Goal: Task Accomplishment & Management: Manage account settings

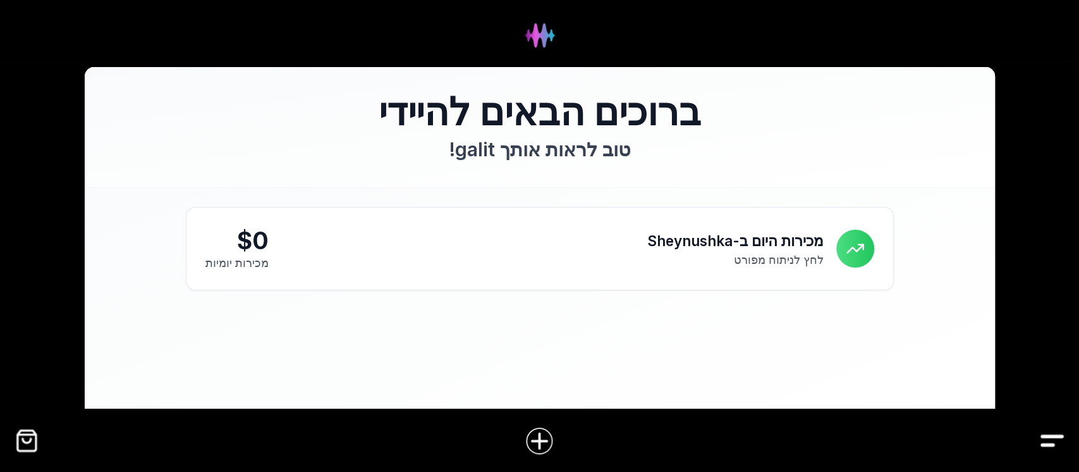
click at [22, 453] on div at bounding box center [539, 440] width 1079 height 49
click at [20, 443] on img "קופה" at bounding box center [27, 440] width 28 height 28
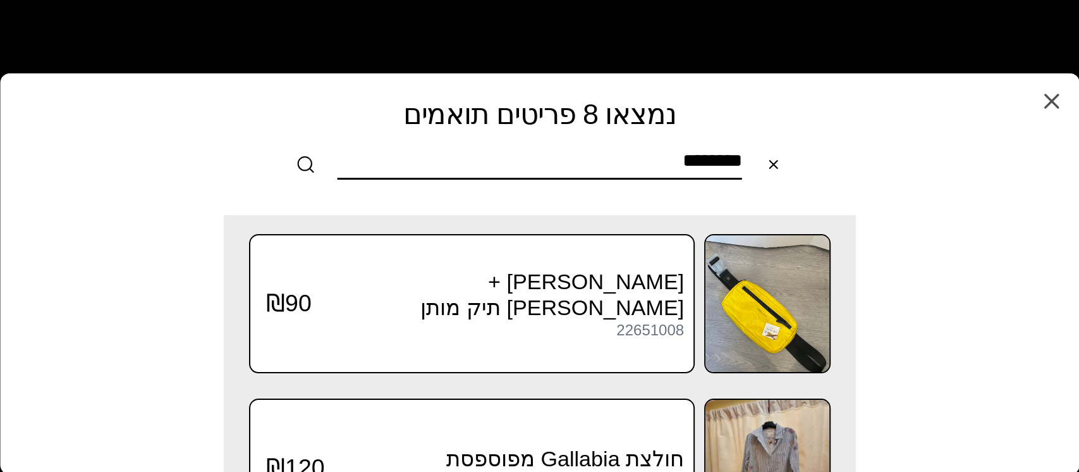
type input "********"
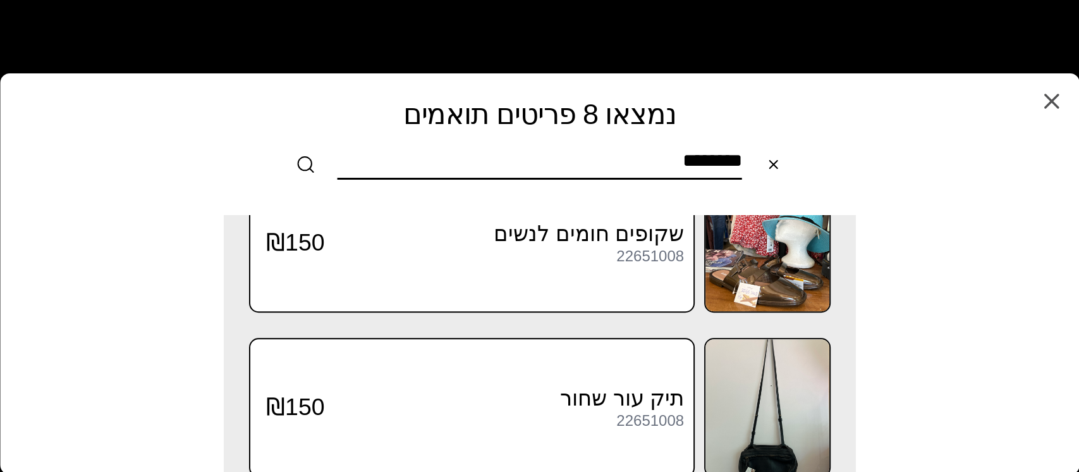
scroll to position [655, 0]
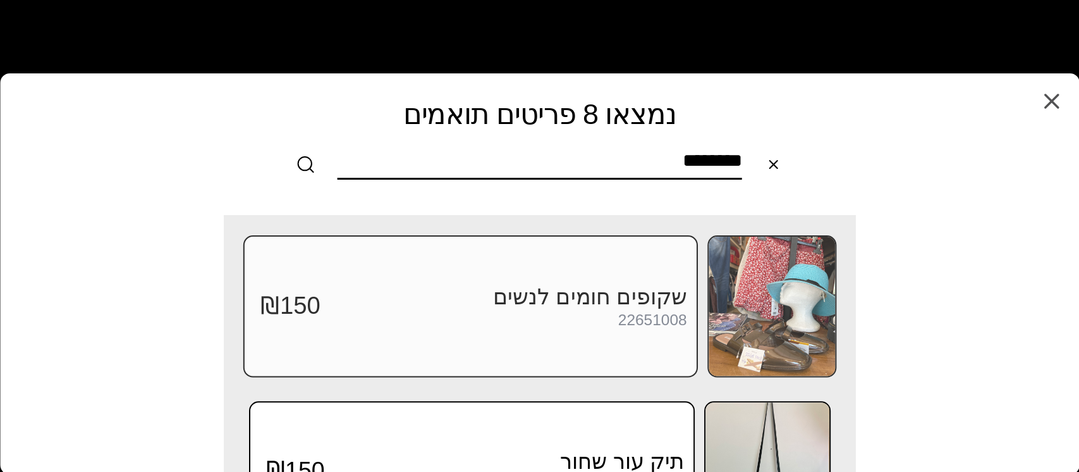
click at [779, 302] on img at bounding box center [772, 305] width 126 height 139
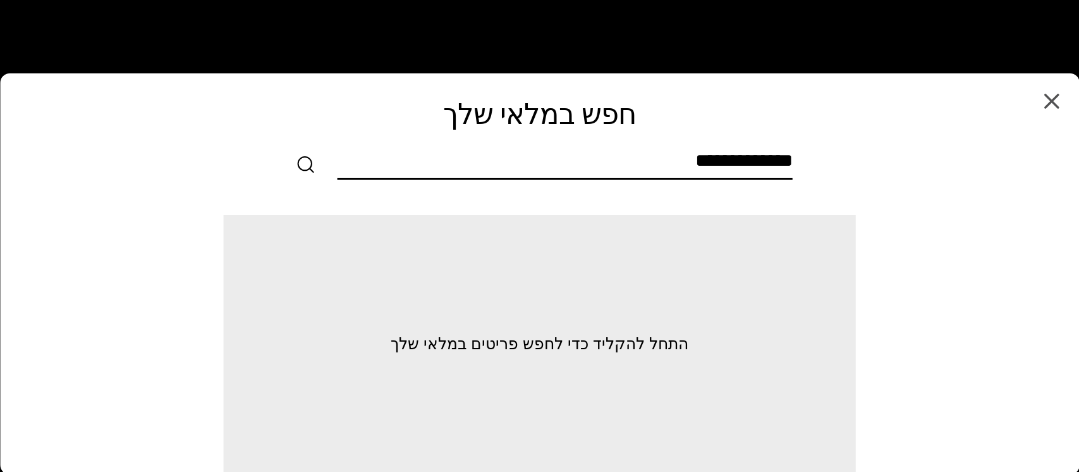
scroll to position [0, 0]
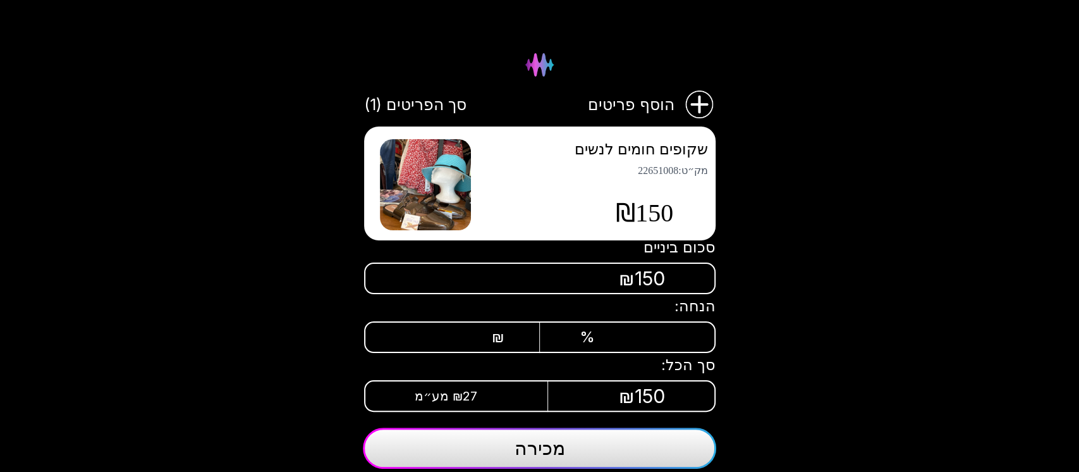
click at [458, 187] on img at bounding box center [425, 184] width 91 height 91
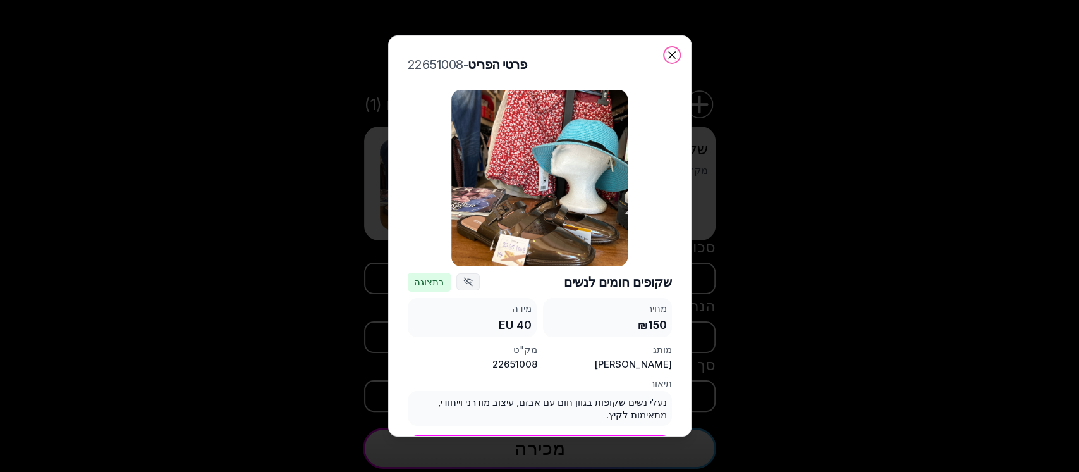
click at [673, 51] on icon "button" at bounding box center [672, 55] width 13 height 13
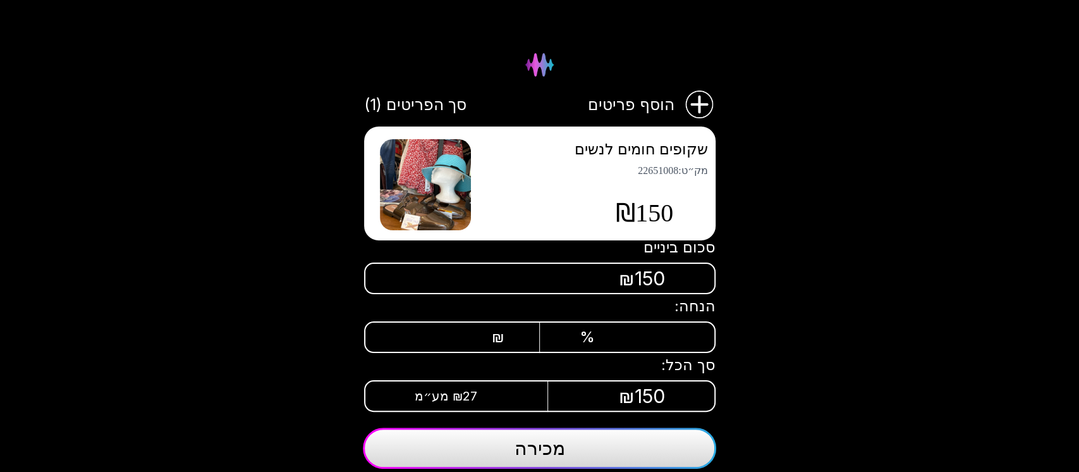
click at [518, 451] on span "מכירה" at bounding box center [540, 447] width 51 height 23
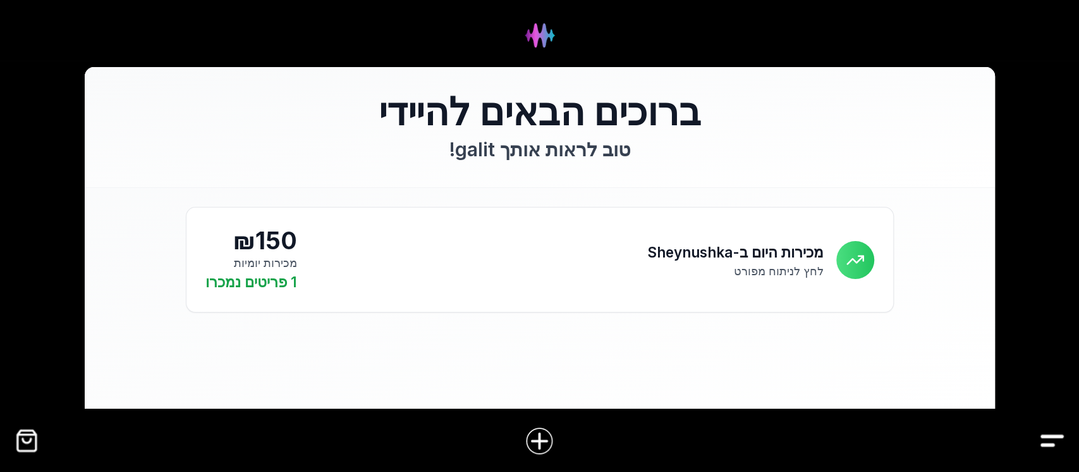
click at [17, 448] on img "קופה" at bounding box center [27, 440] width 28 height 28
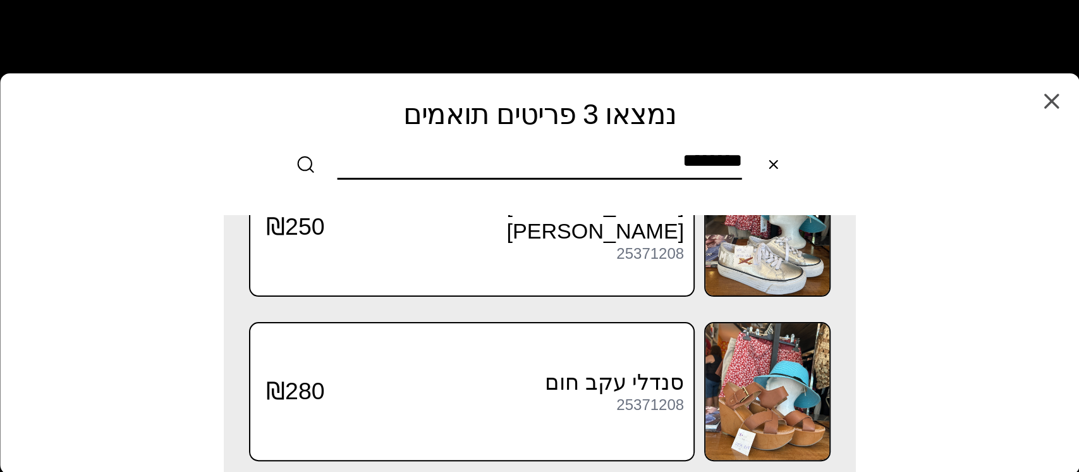
scroll to position [248, 0]
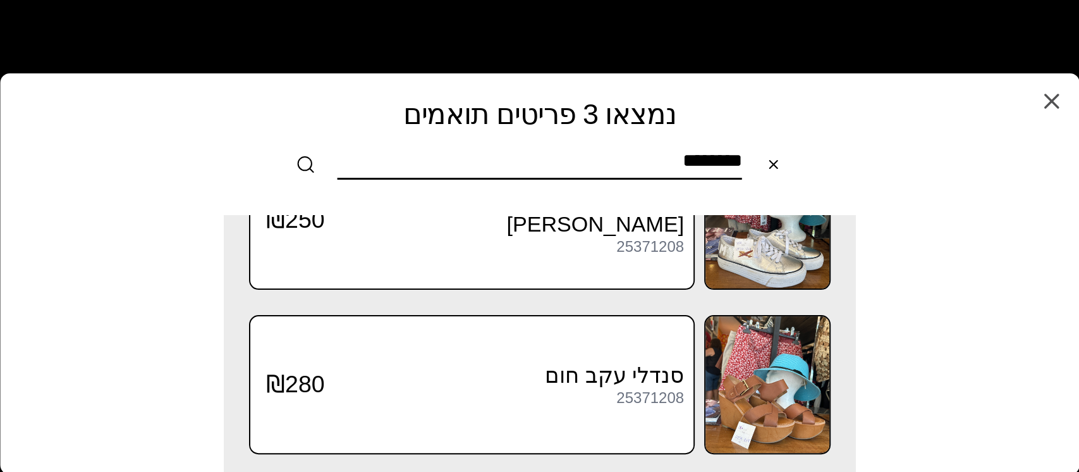
click at [645, 159] on input "********" at bounding box center [540, 163] width 405 height 28
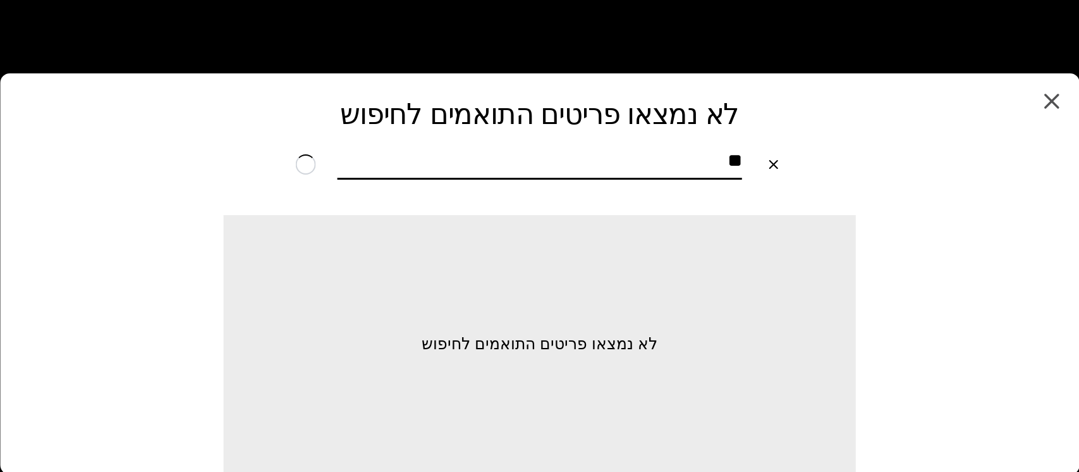
type input "*"
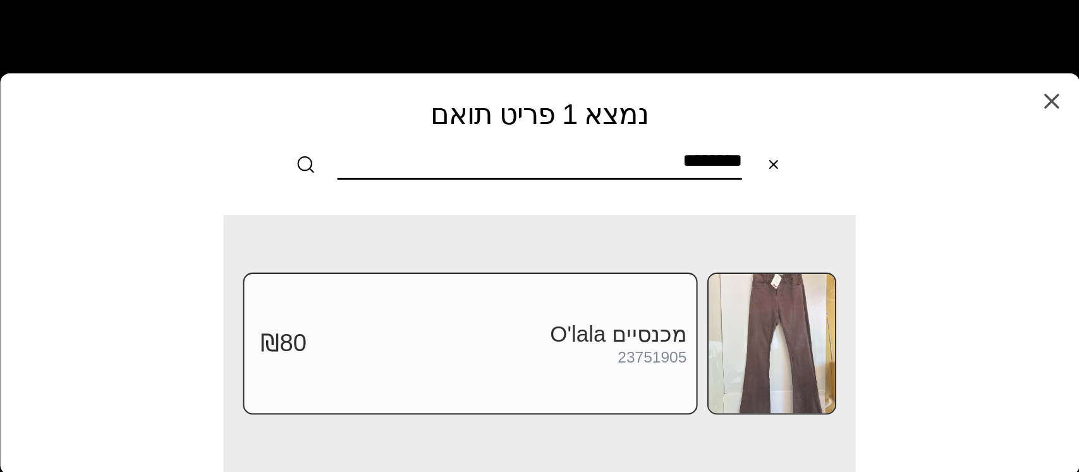
type input "********"
click at [757, 359] on img at bounding box center [772, 343] width 126 height 139
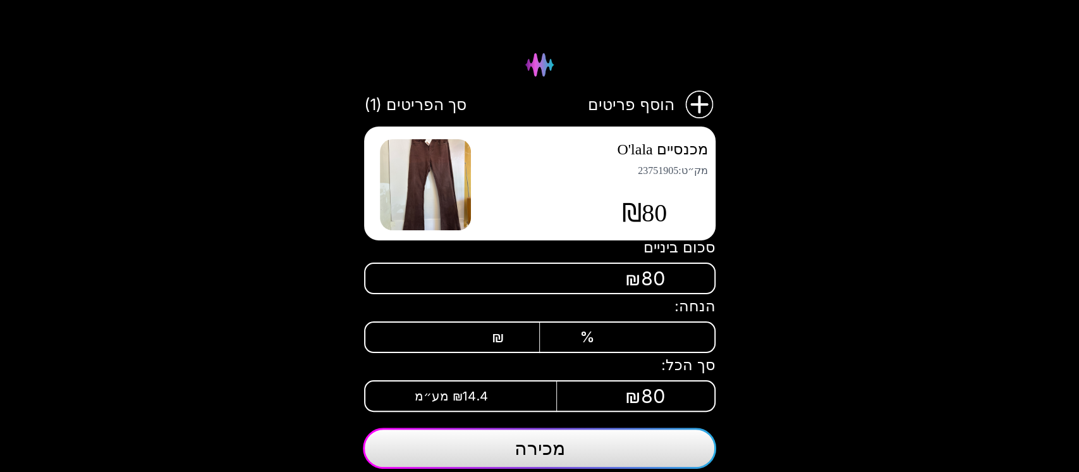
click at [579, 451] on button "מכירה" at bounding box center [539, 447] width 353 height 41
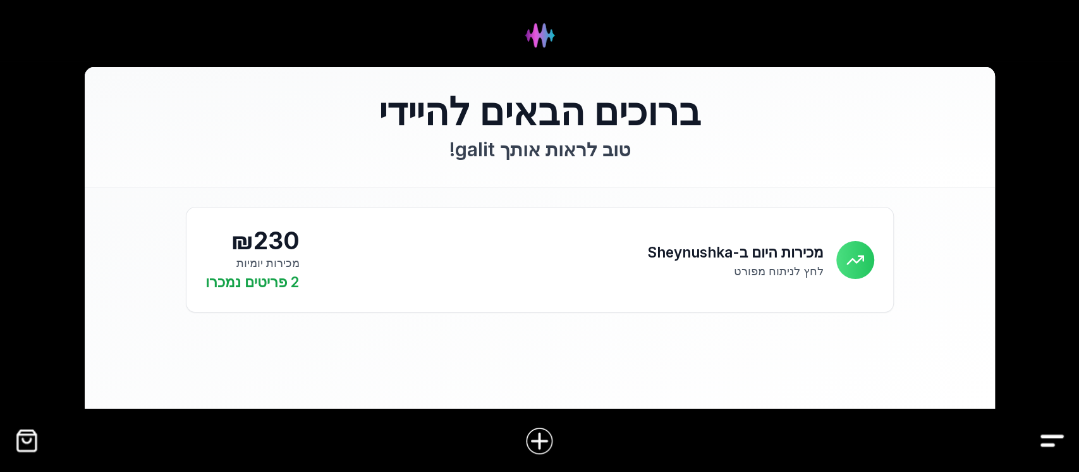
click at [35, 447] on img "קופה" at bounding box center [27, 440] width 28 height 28
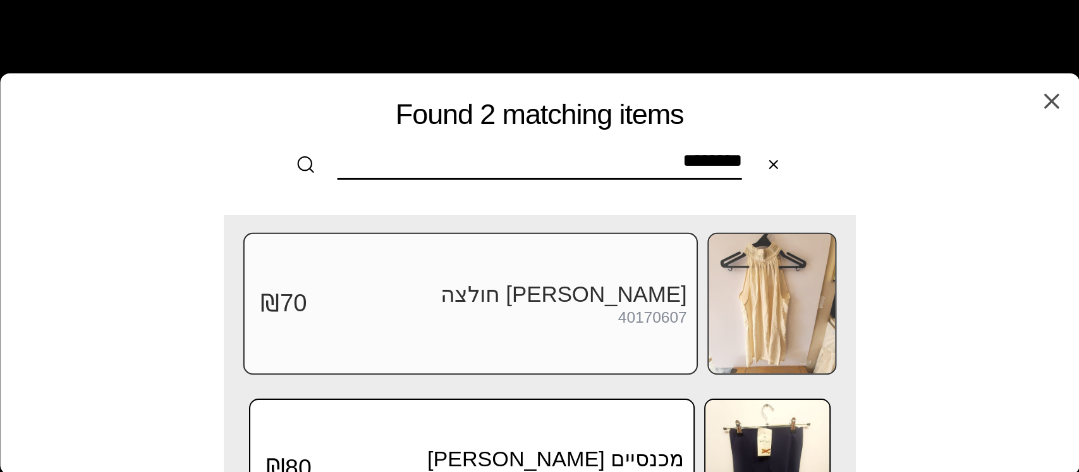
type input "********"
click at [790, 290] on img at bounding box center [772, 303] width 126 height 139
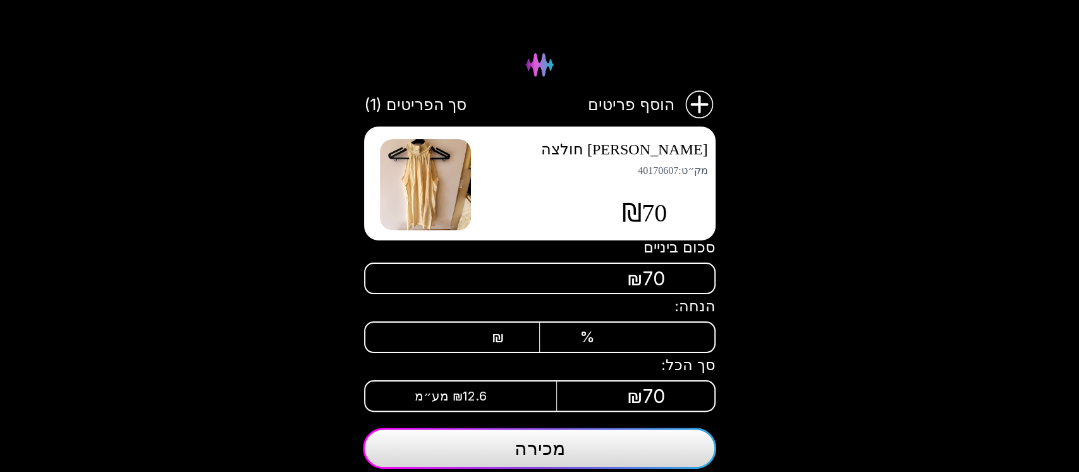
click at [611, 459] on button "מכירה" at bounding box center [539, 447] width 353 height 41
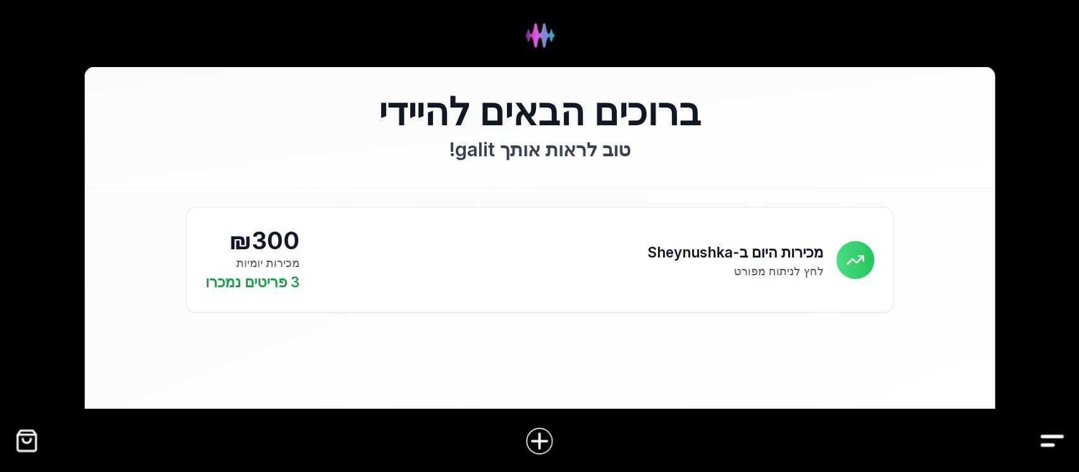
click at [27, 448] on img "קופה" at bounding box center [27, 440] width 28 height 28
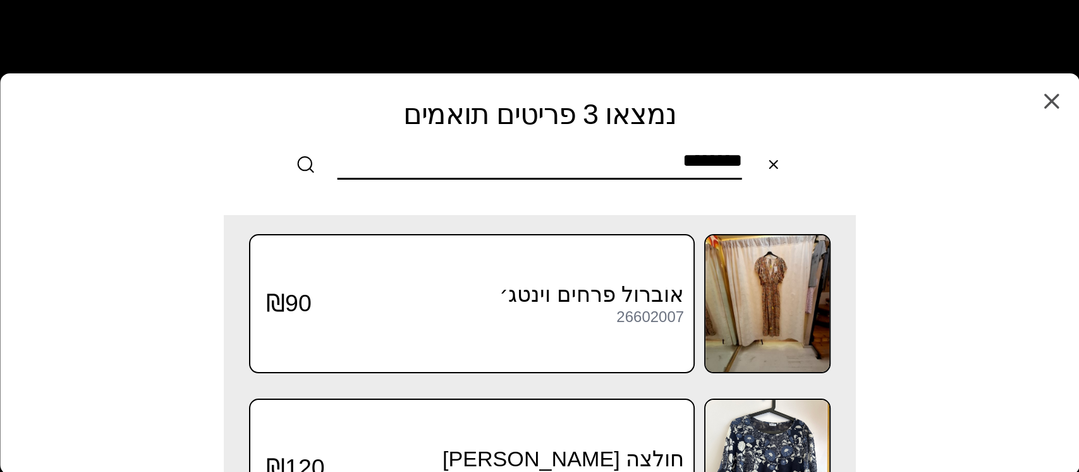
type input "********"
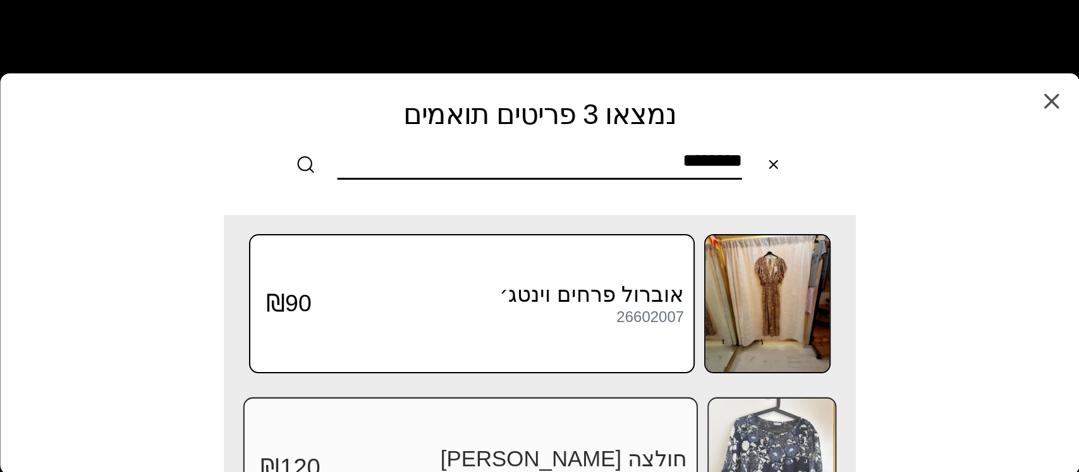
click at [802, 432] on img at bounding box center [772, 467] width 126 height 139
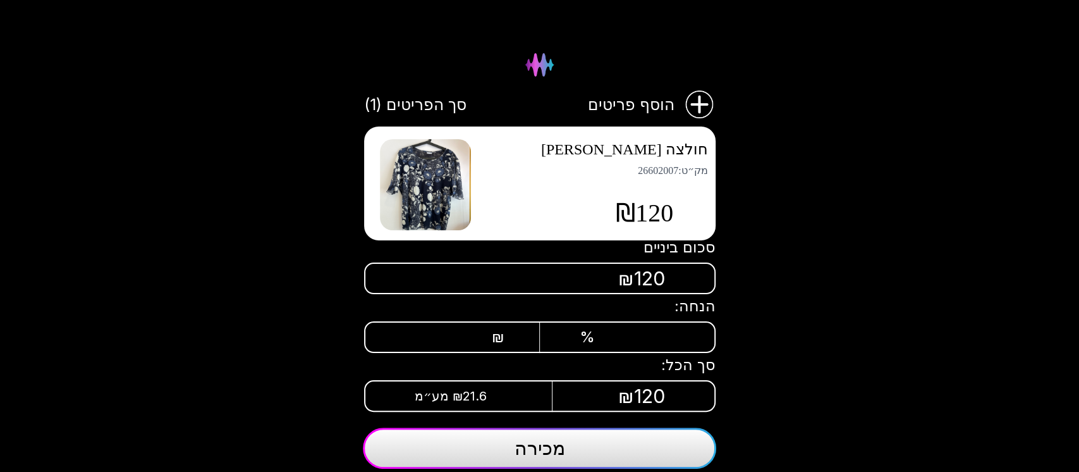
click at [432, 200] on img at bounding box center [425, 184] width 91 height 91
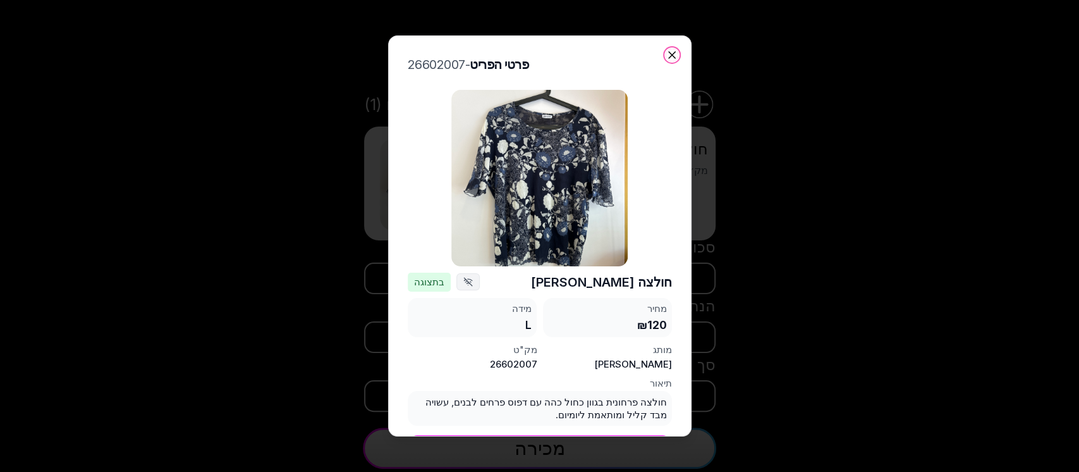
click at [668, 51] on icon "button" at bounding box center [672, 55] width 13 height 13
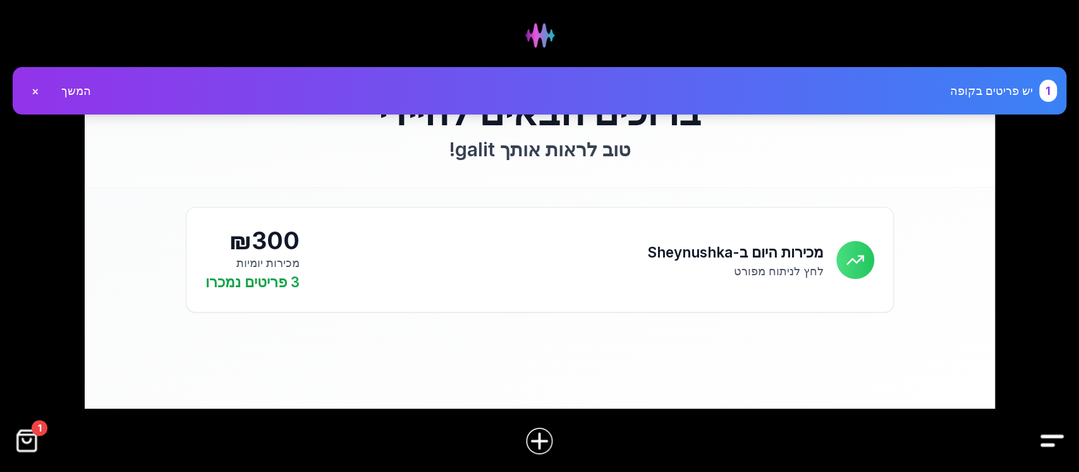
click at [26, 435] on img "קופה" at bounding box center [27, 440] width 28 height 28
click at [30, 437] on img "קופה" at bounding box center [27, 440] width 28 height 28
click at [1063, 444] on img "Drawer" at bounding box center [1052, 440] width 28 height 28
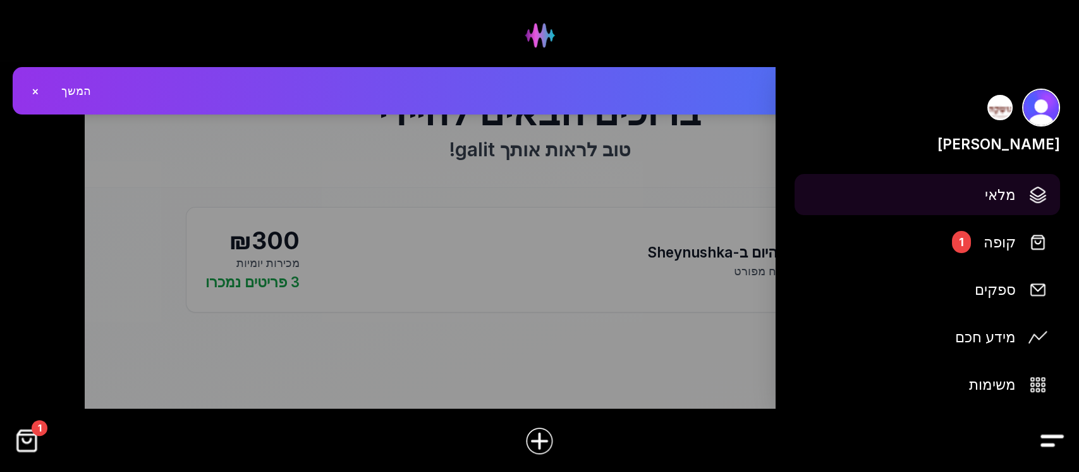
click at [991, 202] on span "מלאי" at bounding box center [1000, 194] width 31 height 22
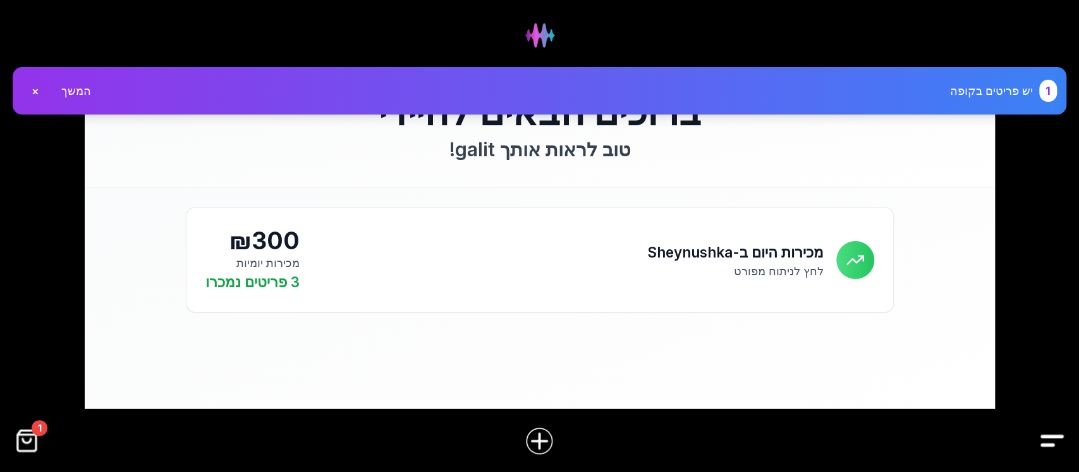
click at [26, 451] on img "קופה" at bounding box center [27, 440] width 28 height 28
click at [35, 446] on img "קופה" at bounding box center [27, 440] width 28 height 28
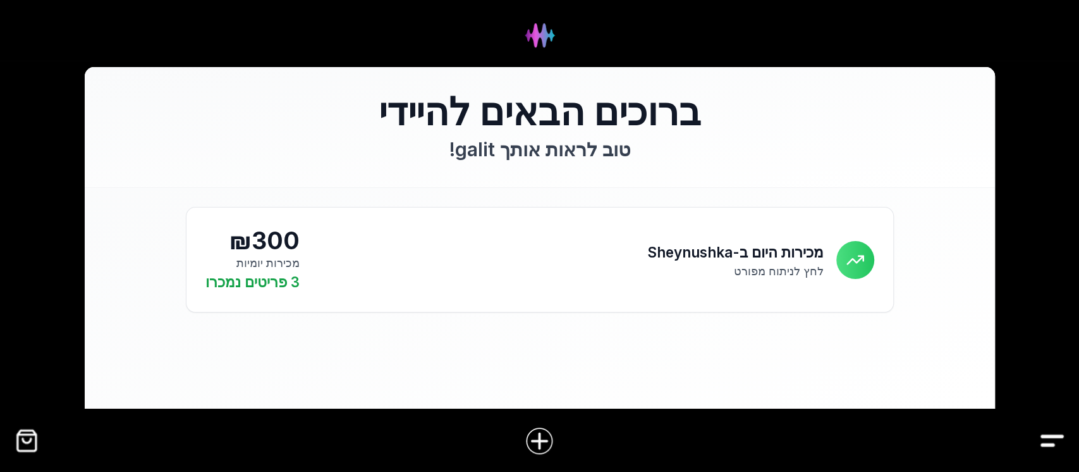
click at [28, 446] on img "קופה" at bounding box center [27, 440] width 28 height 28
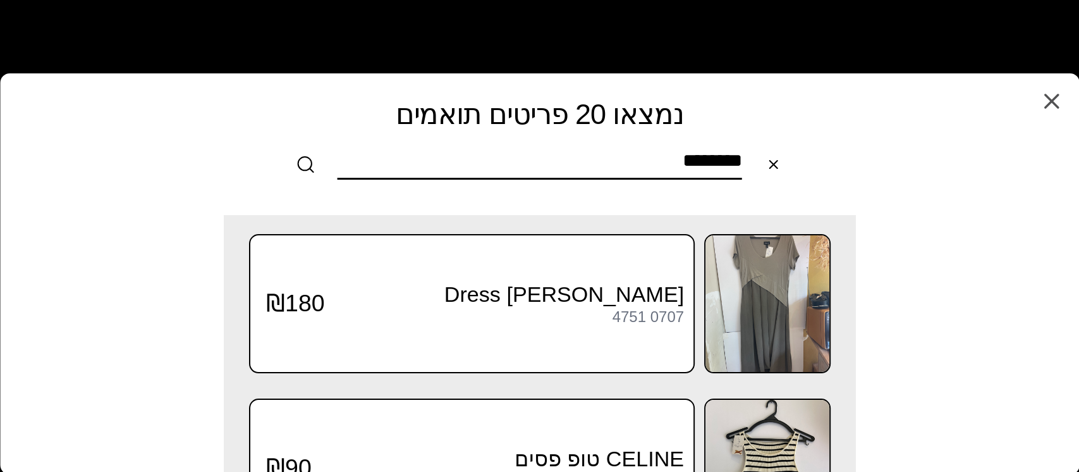
type input "********"
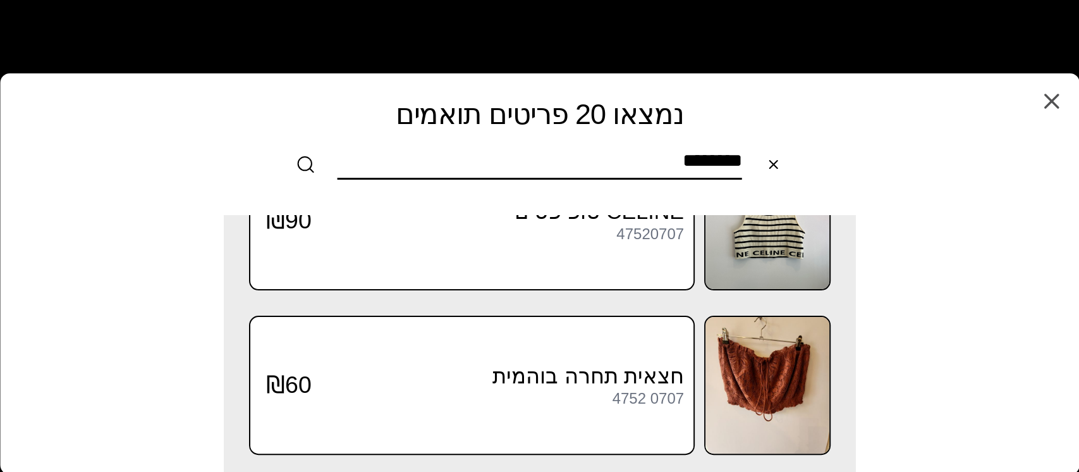
scroll to position [90, 0]
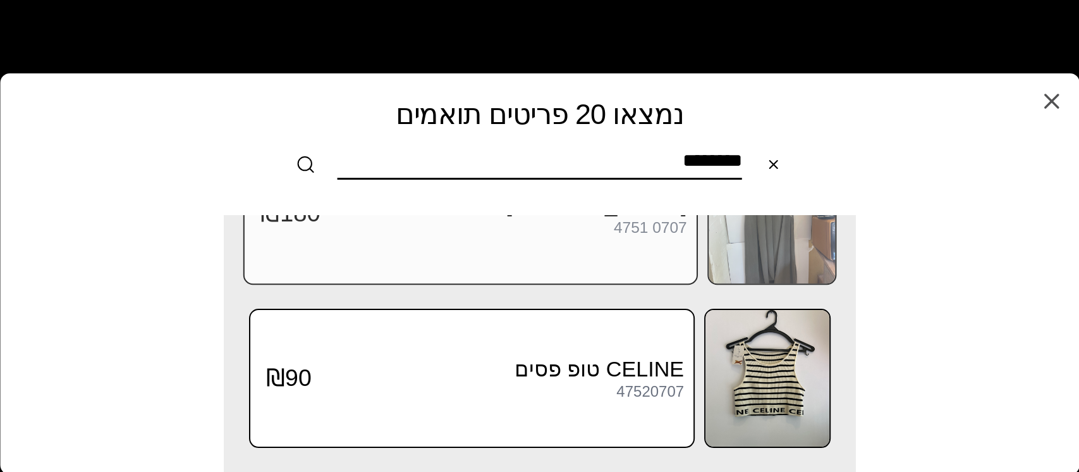
click at [751, 248] on img at bounding box center [772, 213] width 126 height 139
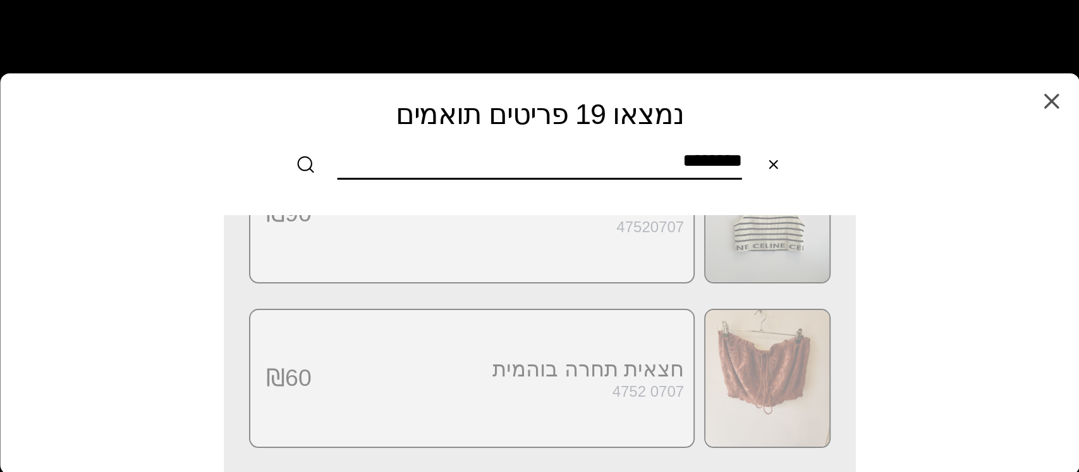
scroll to position [0, 0]
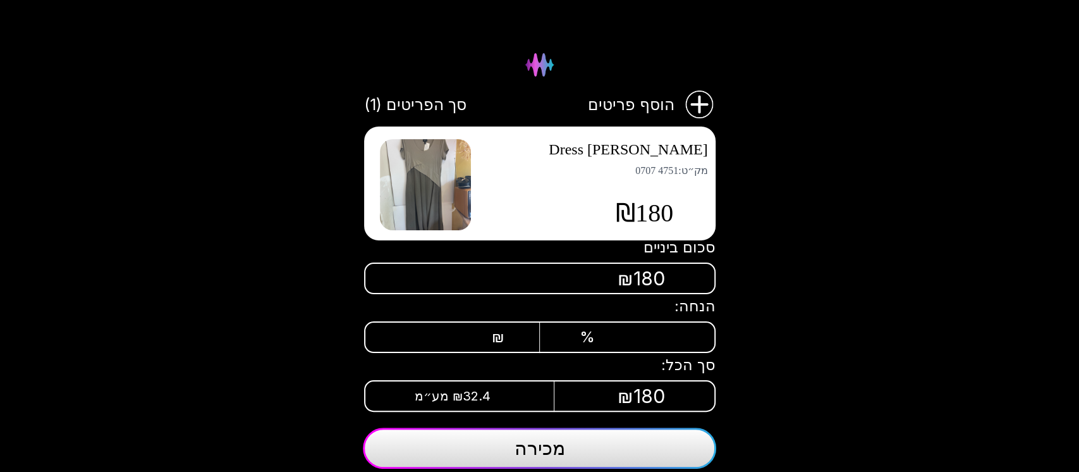
click at [451, 197] on img at bounding box center [425, 184] width 91 height 91
click at [572, 447] on button "מכירה" at bounding box center [539, 447] width 353 height 41
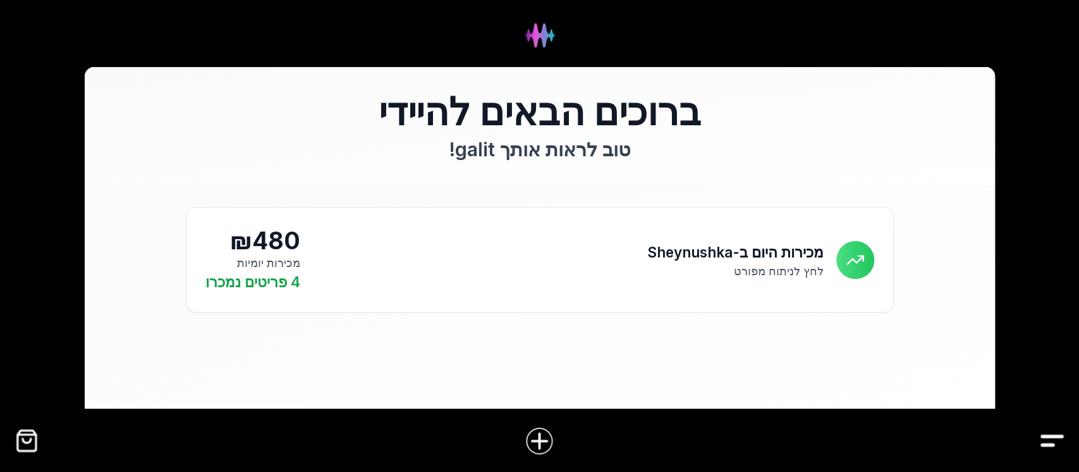
click at [20, 441] on img "קופה" at bounding box center [27, 440] width 28 height 28
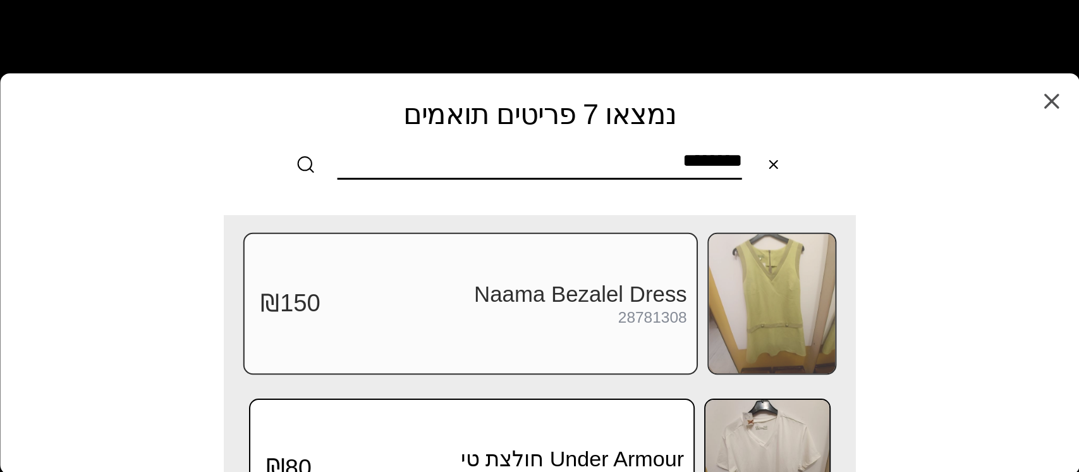
type input "********"
click at [771, 312] on img at bounding box center [772, 303] width 126 height 139
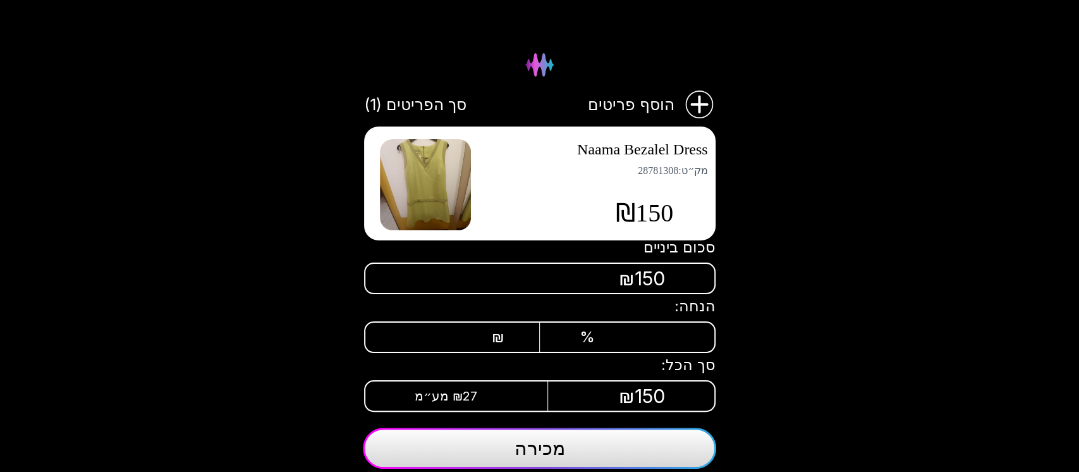
click at [450, 200] on img at bounding box center [425, 184] width 91 height 91
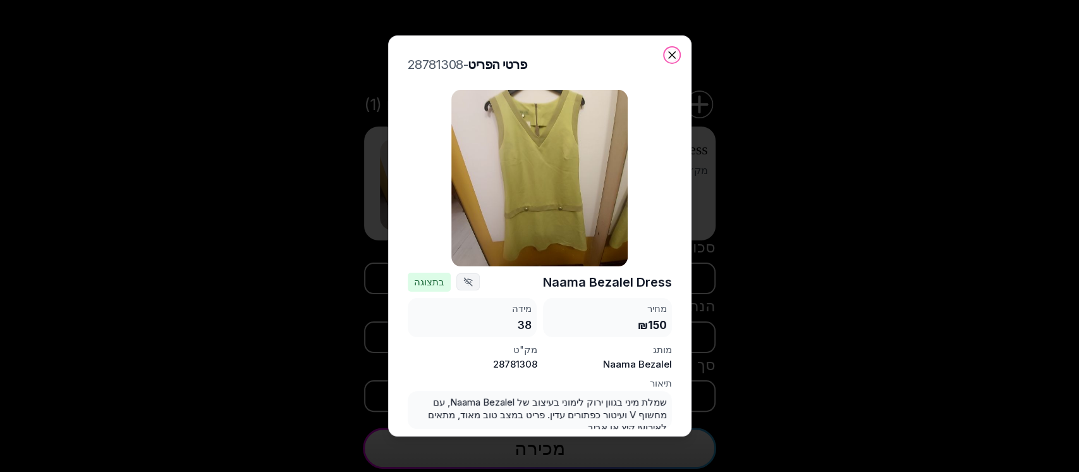
click at [672, 58] on icon "button" at bounding box center [672, 55] width 13 height 13
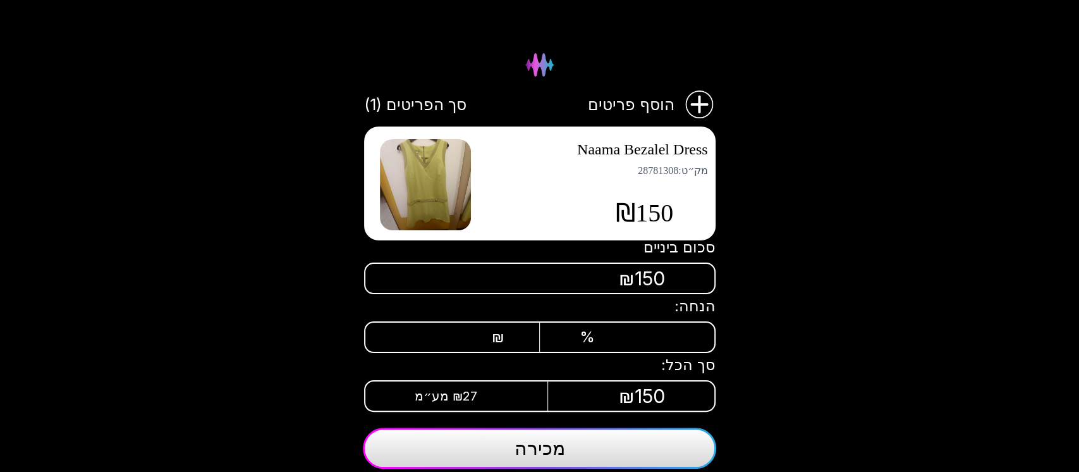
click at [577, 448] on button "מכירה" at bounding box center [539, 447] width 353 height 41
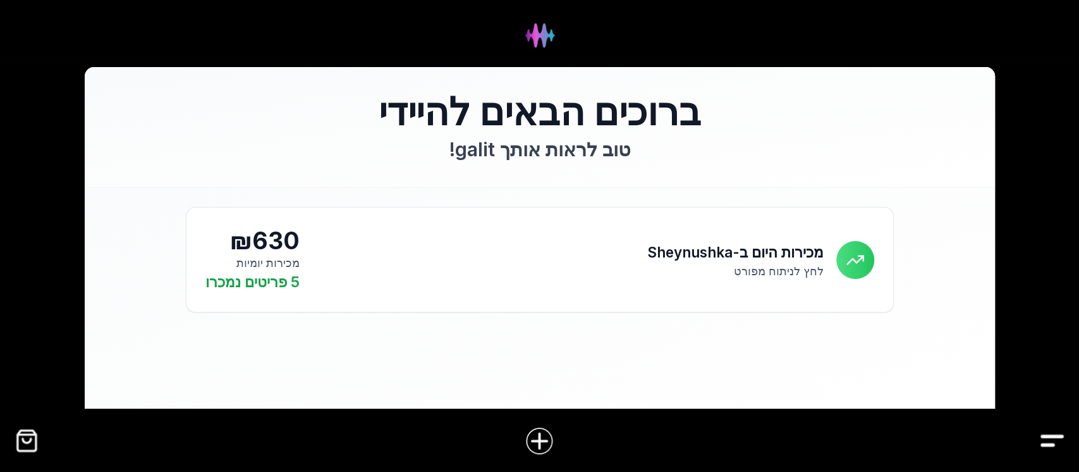
click at [20, 451] on img "קופה" at bounding box center [27, 440] width 28 height 28
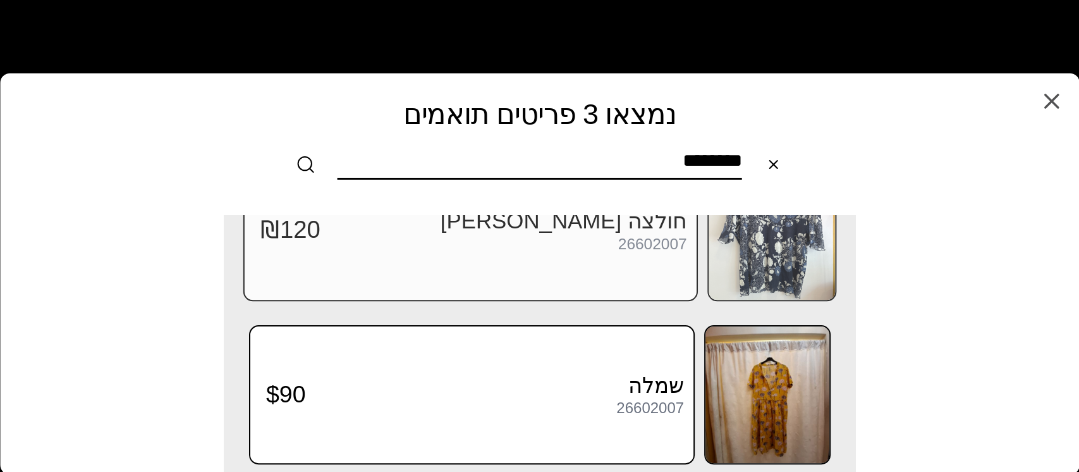
scroll to position [248, 0]
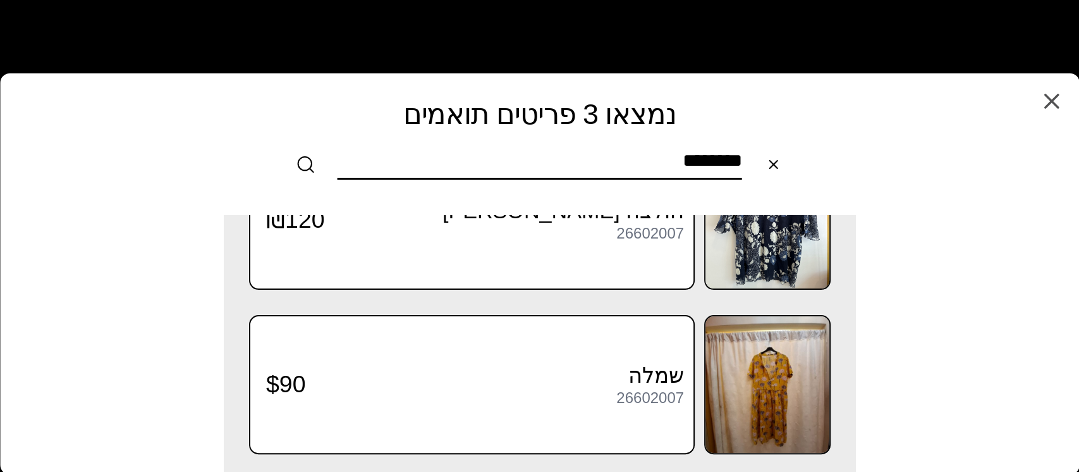
type input "********"
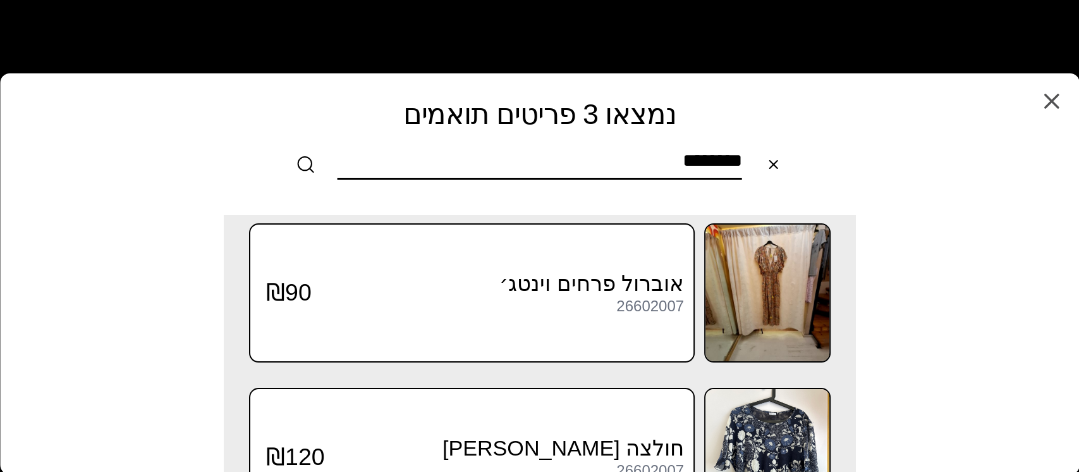
scroll to position [0, 0]
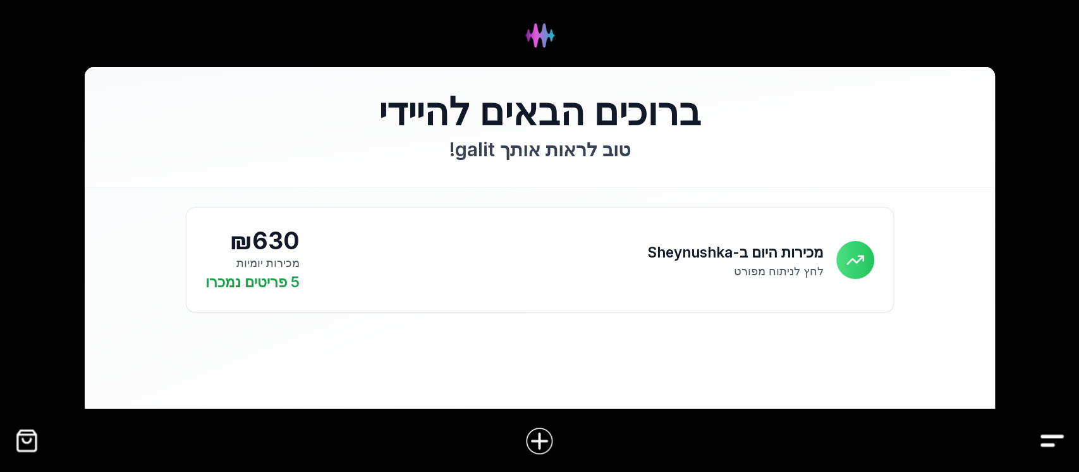
click at [1034, 439] on div at bounding box center [539, 440] width 997 height 49
click at [1057, 434] on img "Drawer" at bounding box center [1052, 440] width 28 height 28
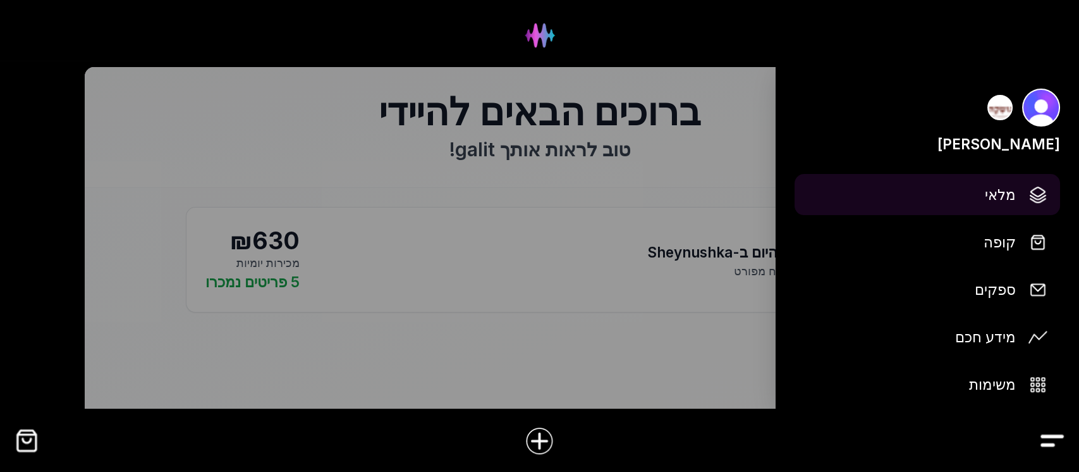
click at [1008, 188] on span "מלאי" at bounding box center [1000, 194] width 31 height 22
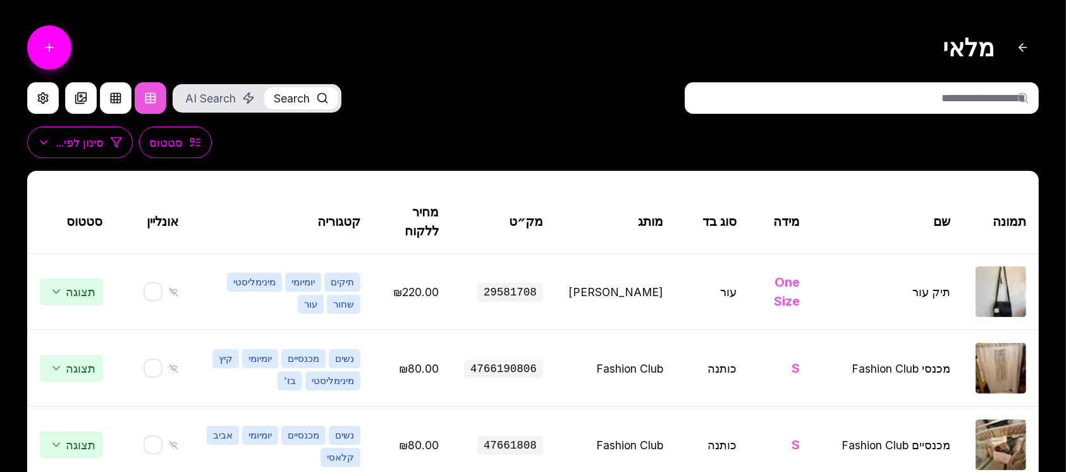
click at [910, 104] on input "text" at bounding box center [862, 98] width 354 height 32
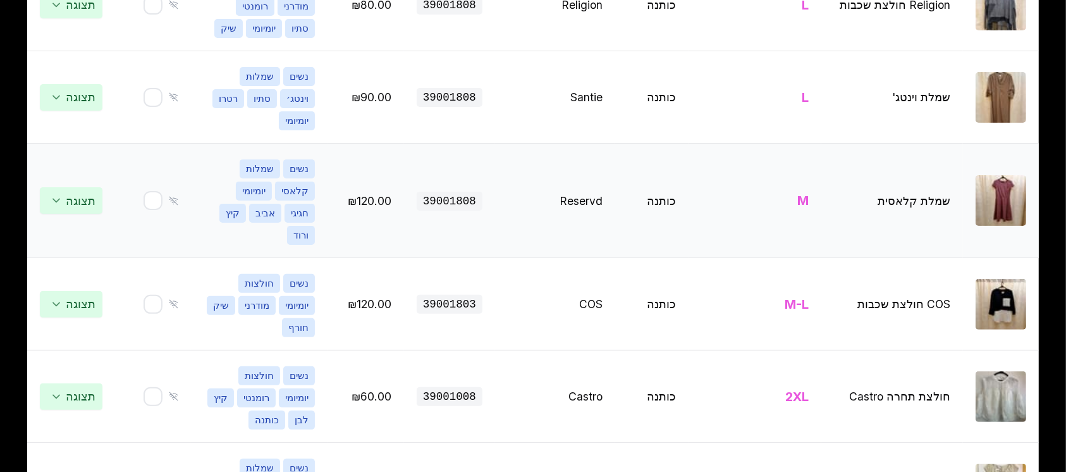
scroll to position [590, 0]
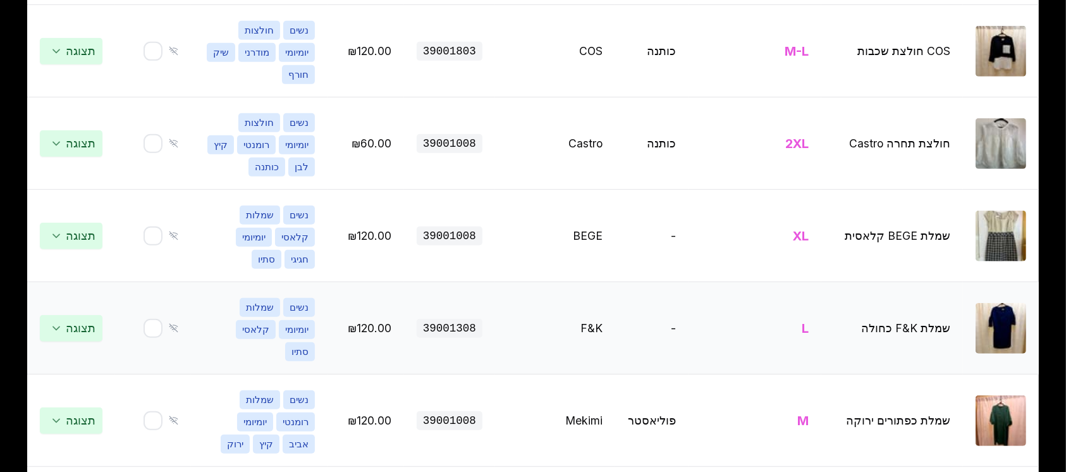
type input "********"
click at [1002, 303] on img at bounding box center [1001, 328] width 51 height 51
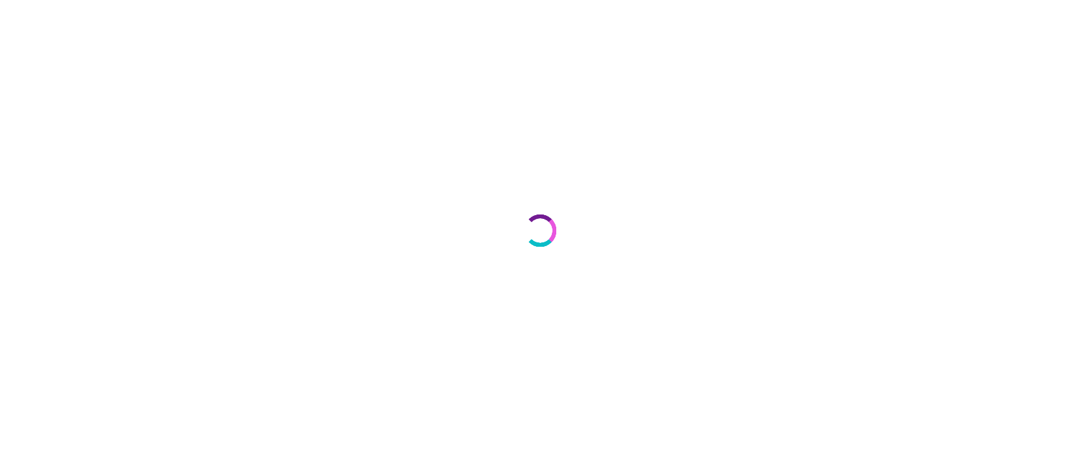
select select "***"
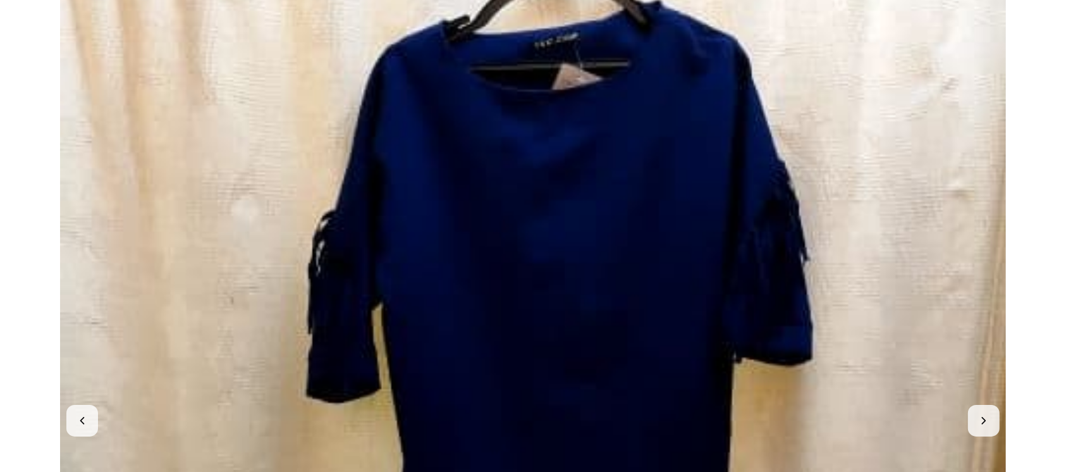
scroll to position [59, 0]
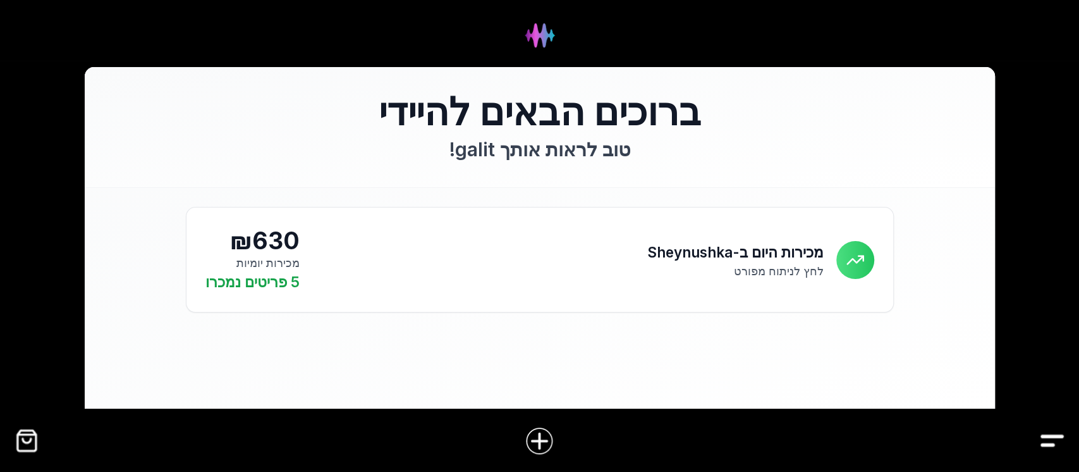
click at [1052, 436] on img "Drawer" at bounding box center [1052, 440] width 28 height 28
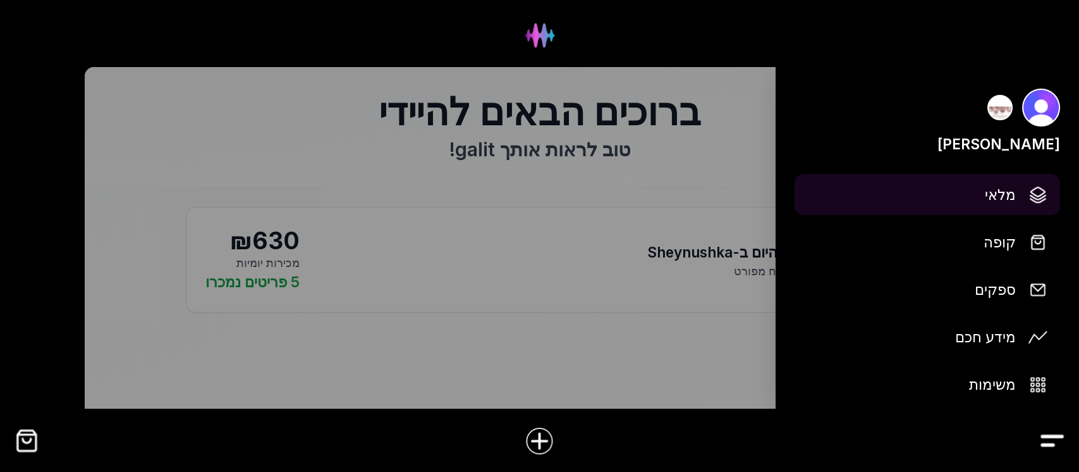
click at [991, 188] on span "מלאי" at bounding box center [1000, 194] width 31 height 22
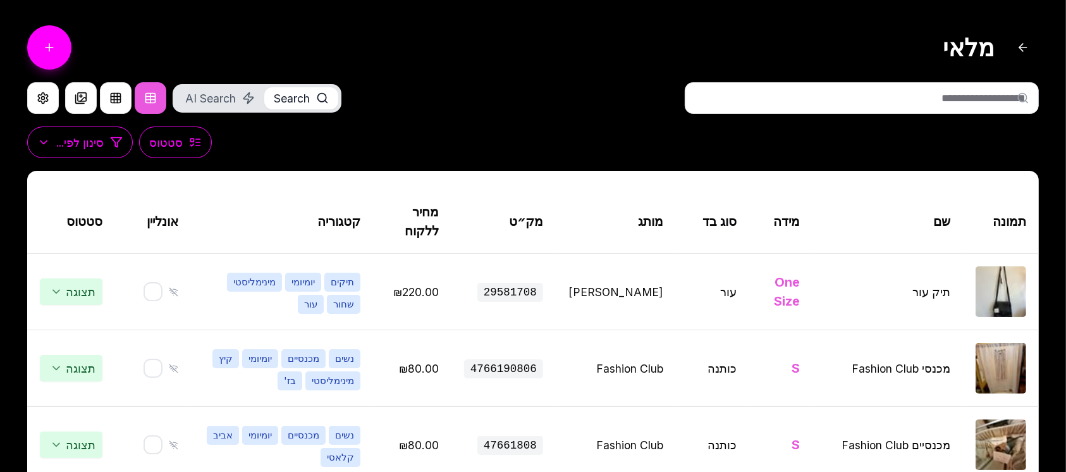
click at [894, 94] on input "text" at bounding box center [862, 98] width 354 height 32
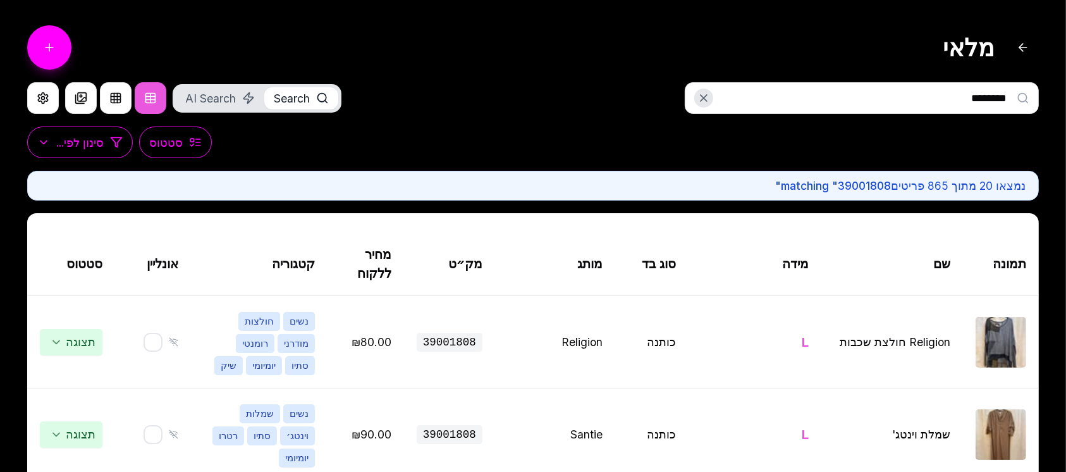
drag, startPoint x: 923, startPoint y: 101, endPoint x: 1078, endPoint y: 95, distance: 155.7
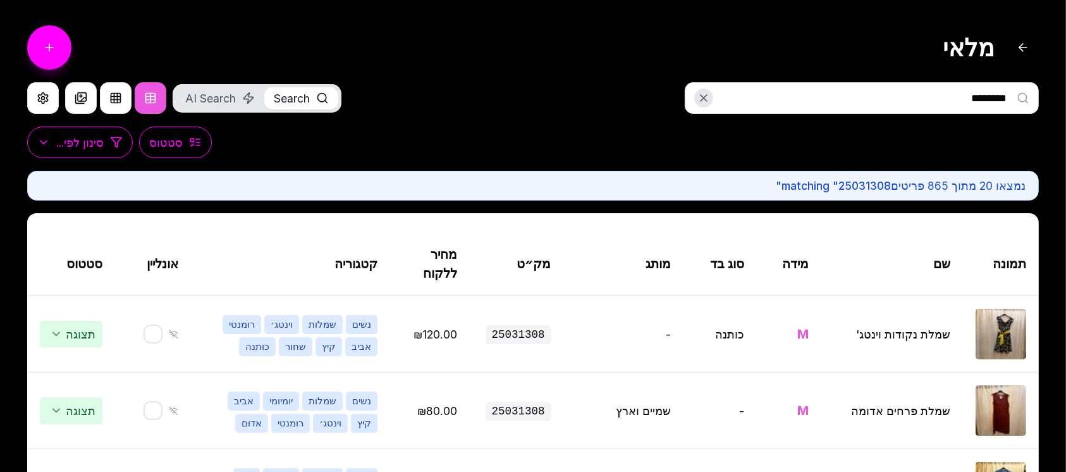
type input "********"
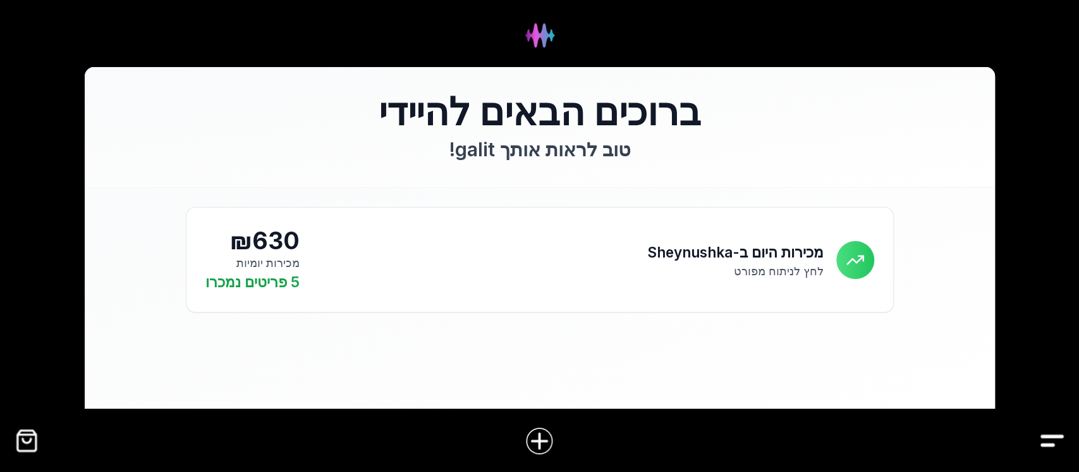
click at [1055, 452] on img "Drawer" at bounding box center [1052, 440] width 28 height 28
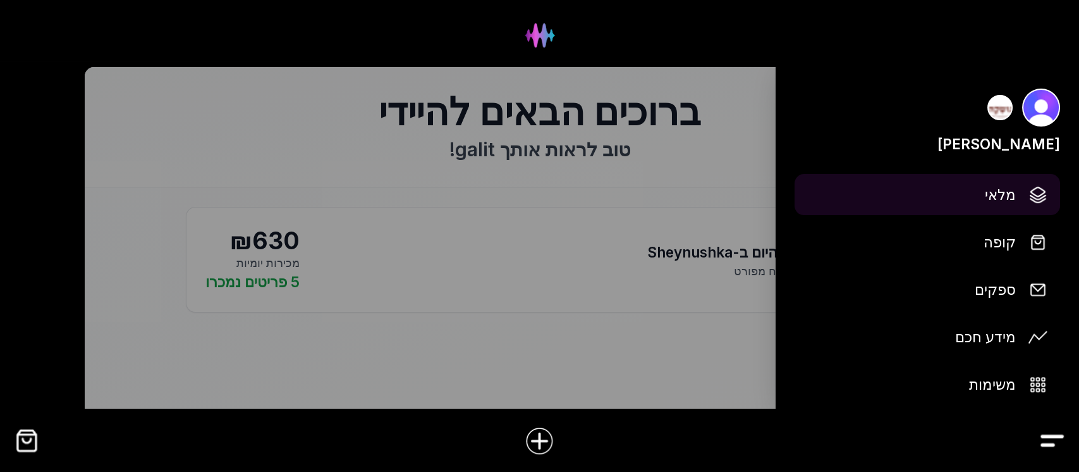
click at [1007, 187] on span "מלאי" at bounding box center [1000, 194] width 31 height 22
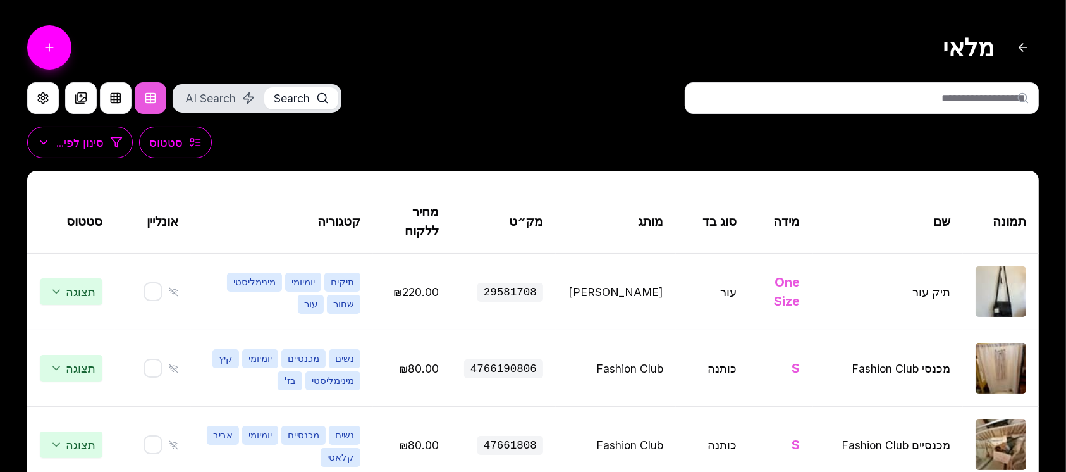
click at [893, 91] on input "text" at bounding box center [862, 98] width 354 height 32
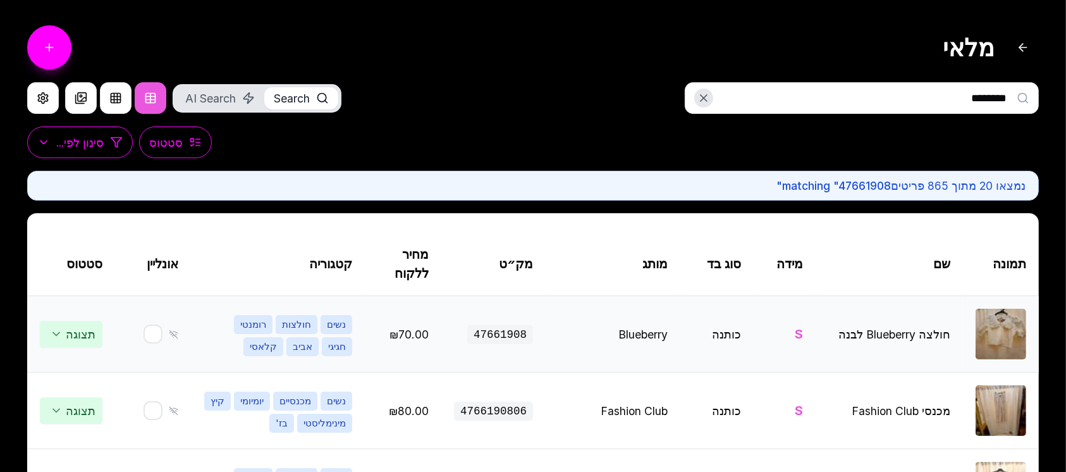
type input "********"
click at [1014, 335] on img at bounding box center [1001, 334] width 51 height 51
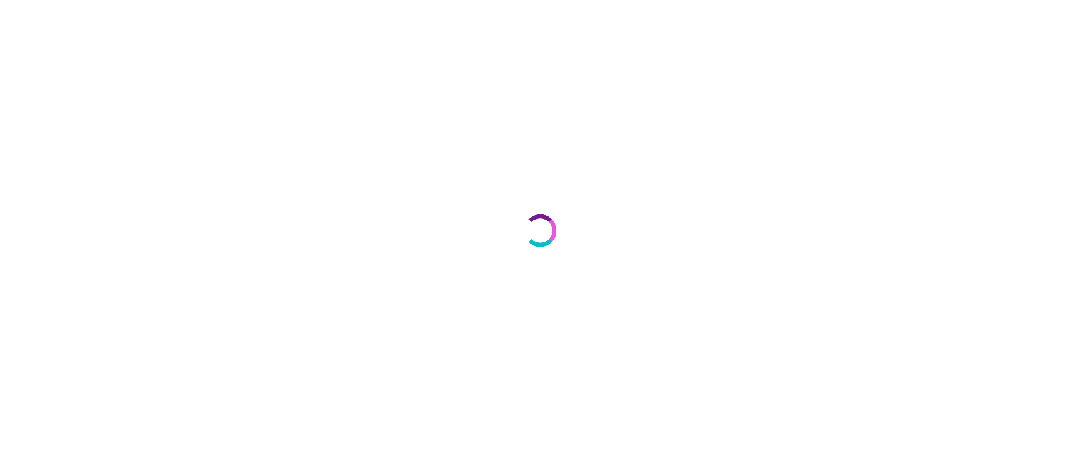
select select "***"
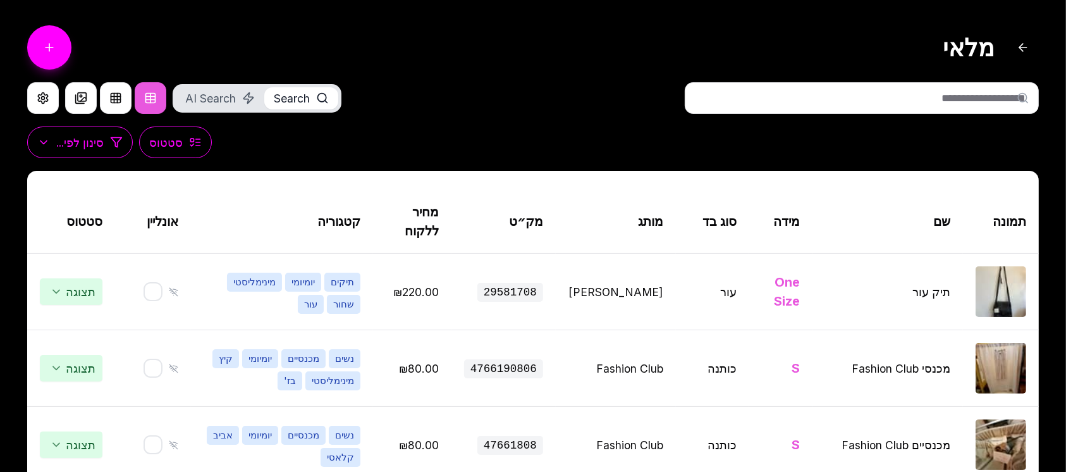
click at [739, 92] on input "text" at bounding box center [862, 98] width 354 height 32
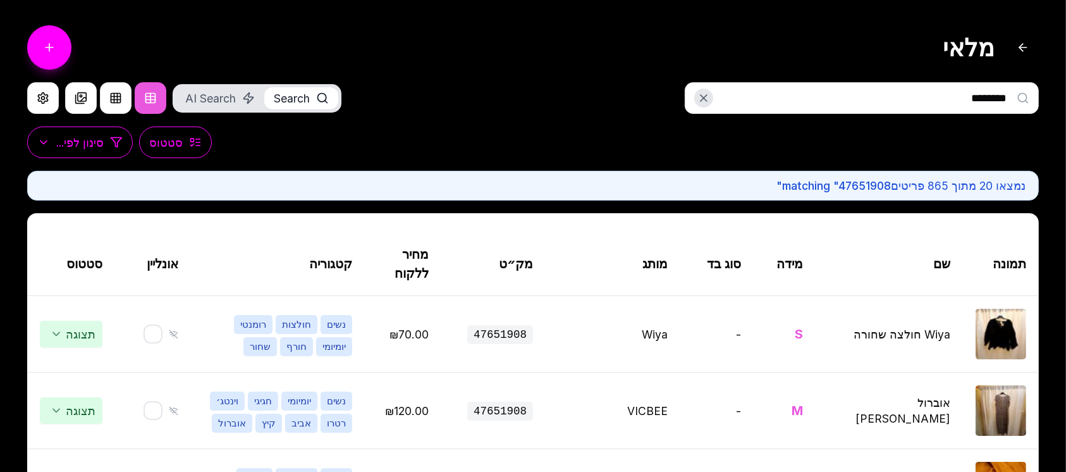
drag, startPoint x: 871, startPoint y: 100, endPoint x: 1055, endPoint y: 108, distance: 183.6
click at [877, 98] on input "********" at bounding box center [862, 98] width 354 height 32
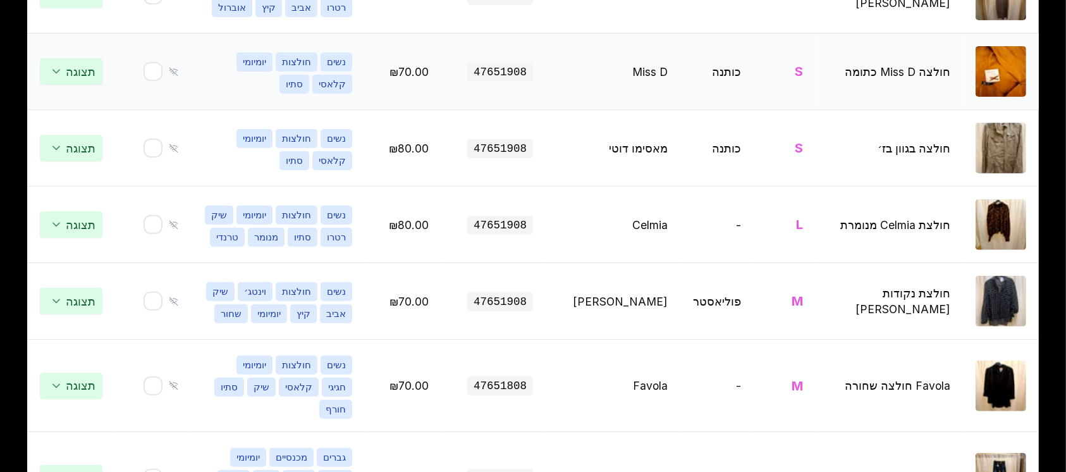
scroll to position [421, 0]
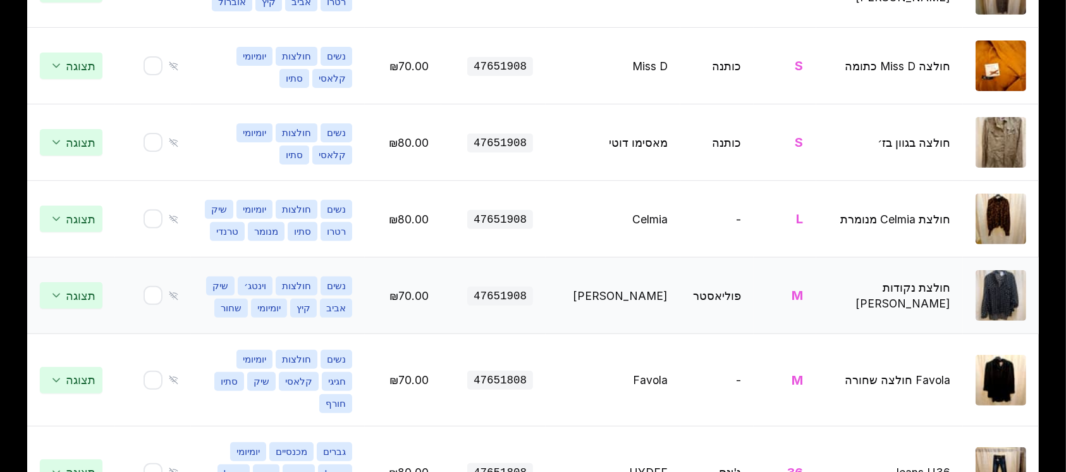
type input "********"
click at [1001, 321] on img at bounding box center [1001, 295] width 51 height 51
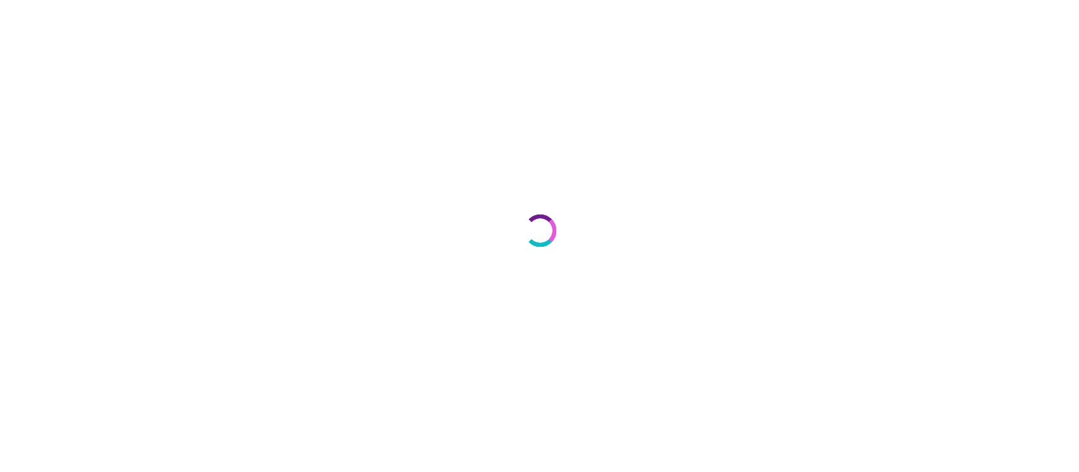
select select "***"
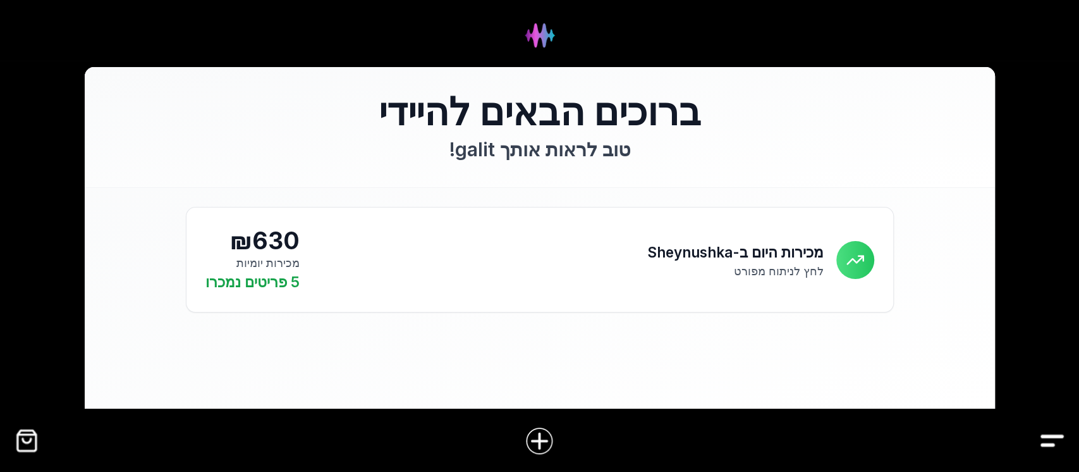
click at [35, 439] on img "קופה" at bounding box center [27, 440] width 28 height 28
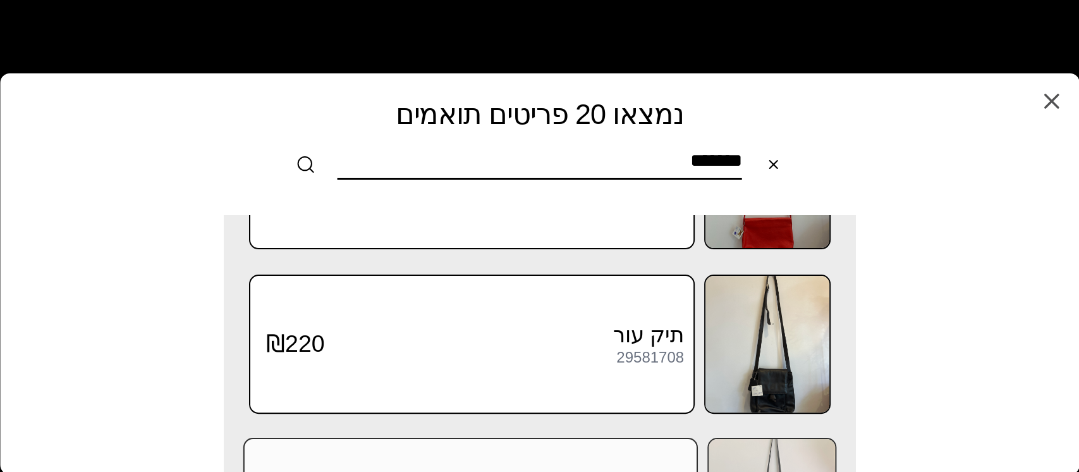
scroll to position [337, 0]
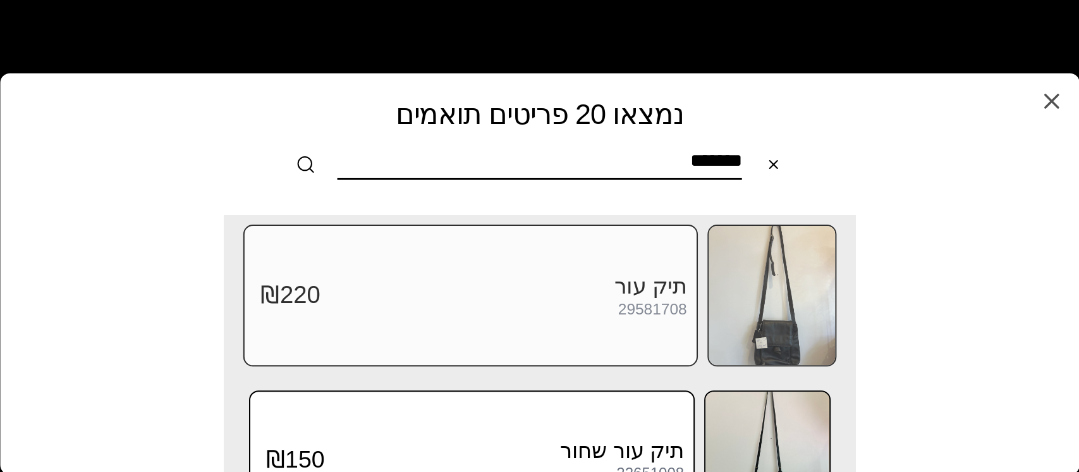
type input "*******"
click at [752, 273] on img at bounding box center [772, 295] width 126 height 139
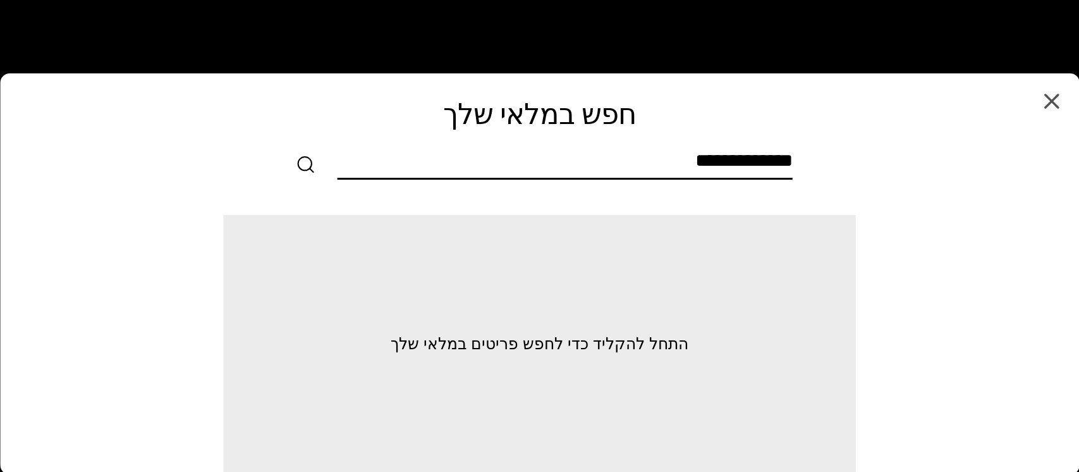
scroll to position [0, 0]
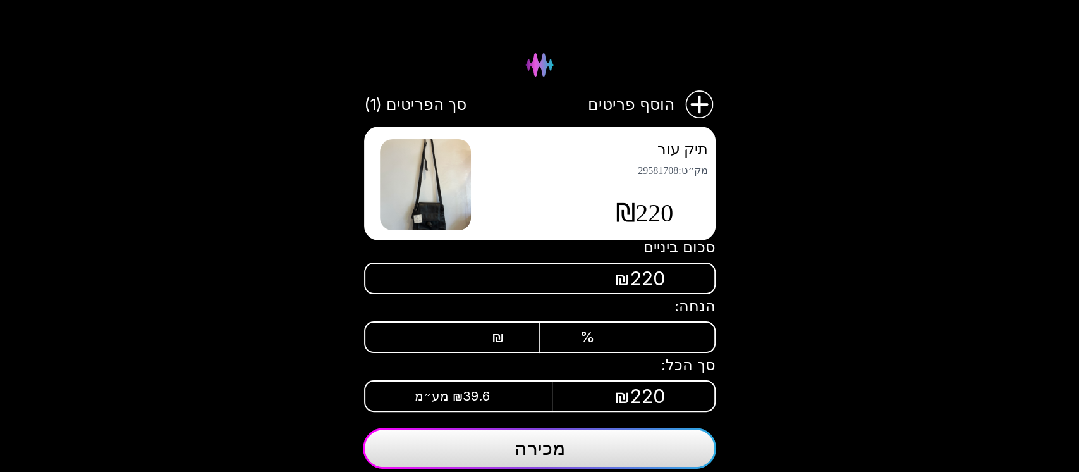
click at [437, 164] on img at bounding box center [425, 184] width 91 height 91
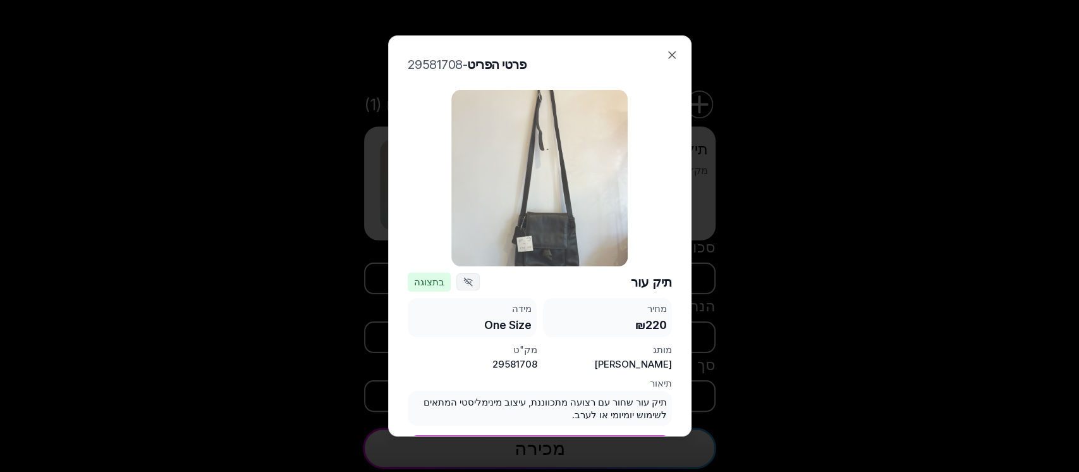
click at [520, 198] on img at bounding box center [539, 178] width 176 height 176
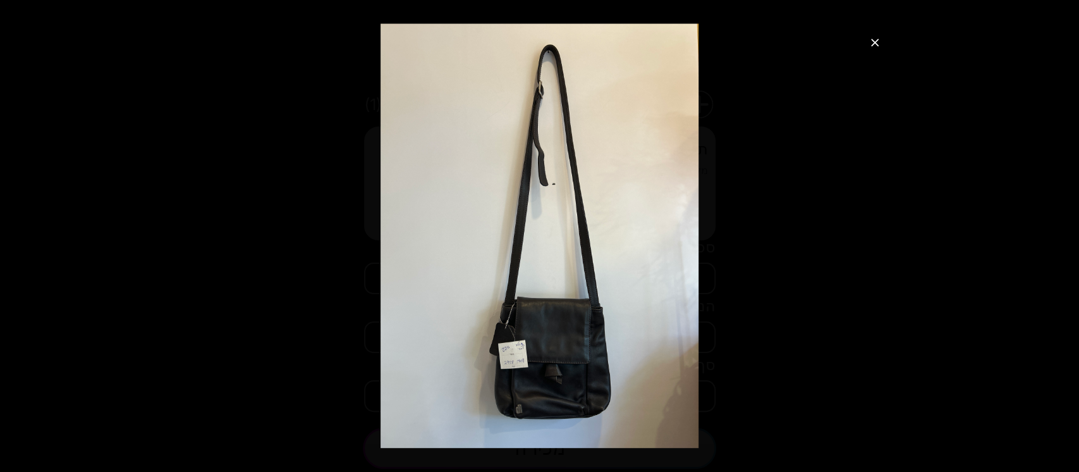
click at [879, 40] on icon "סגור תצוגת תמונה" at bounding box center [875, 42] width 13 height 13
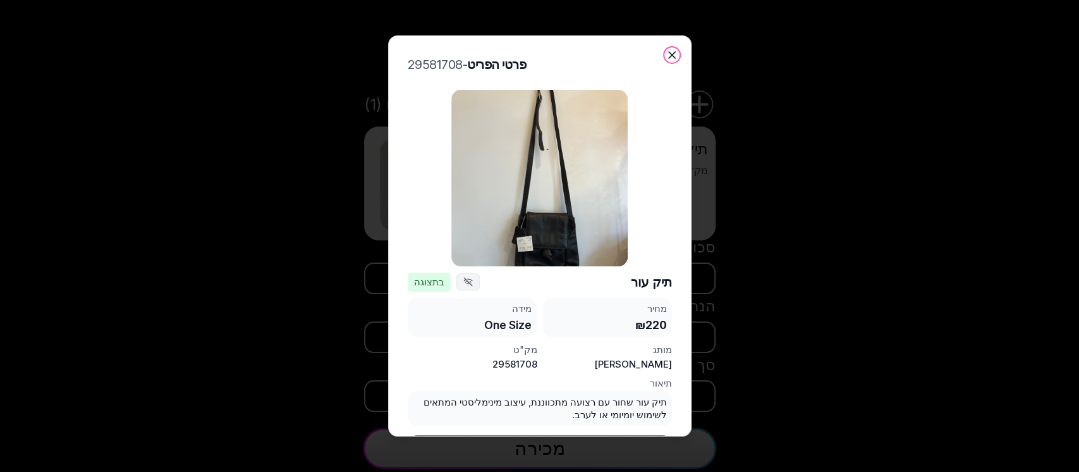
click at [668, 57] on icon "button" at bounding box center [672, 55] width 13 height 13
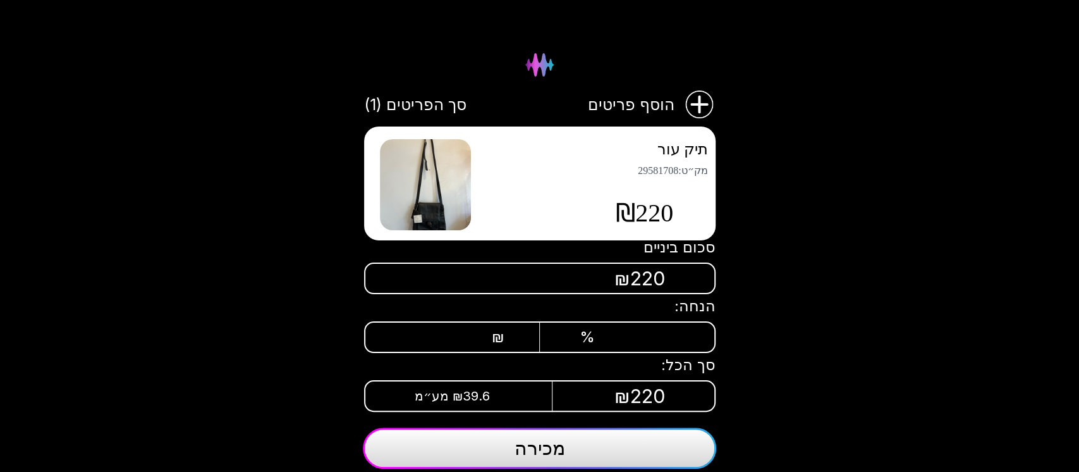
click at [448, 171] on img at bounding box center [425, 184] width 91 height 91
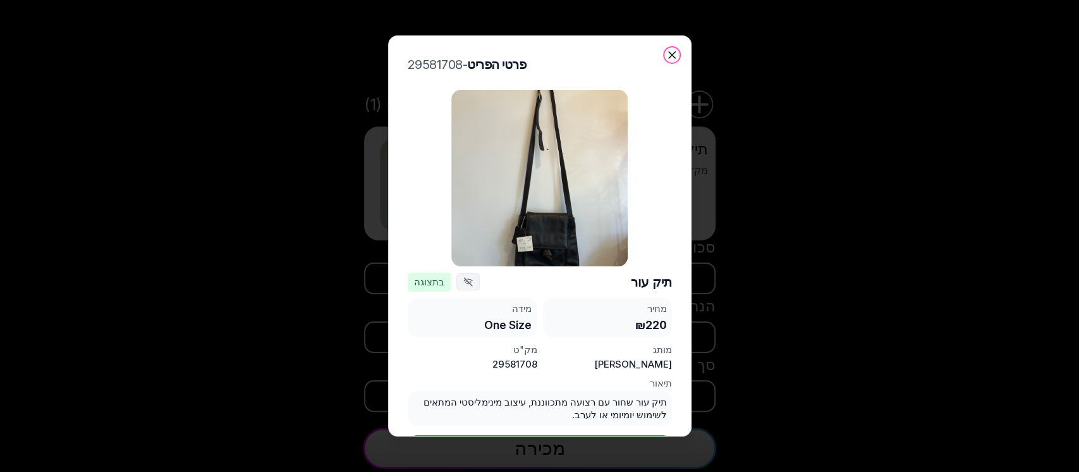
click at [666, 53] on icon "button" at bounding box center [672, 55] width 13 height 13
